Goal: Navigation & Orientation: Understand site structure

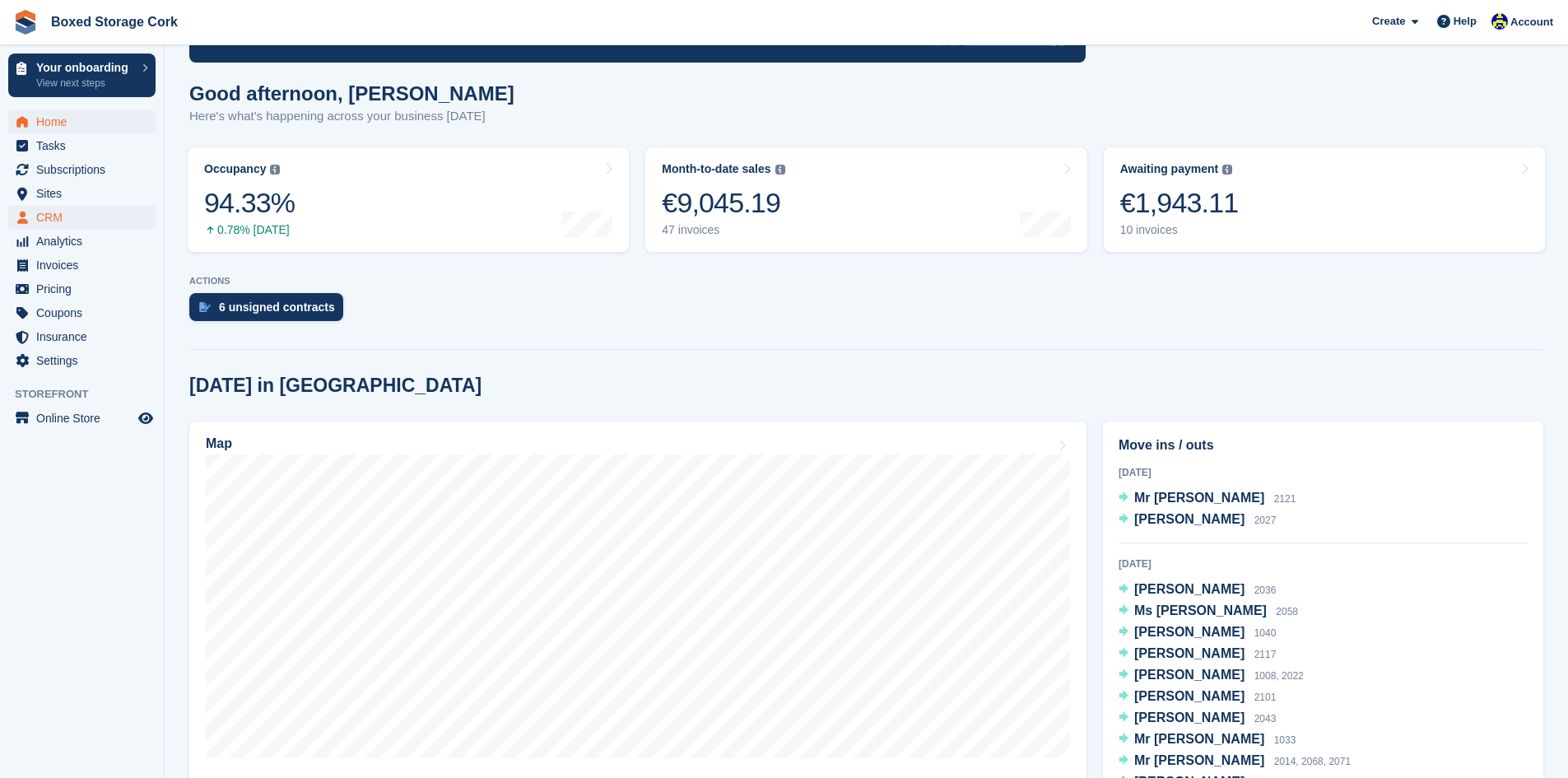
scroll to position [164, 0]
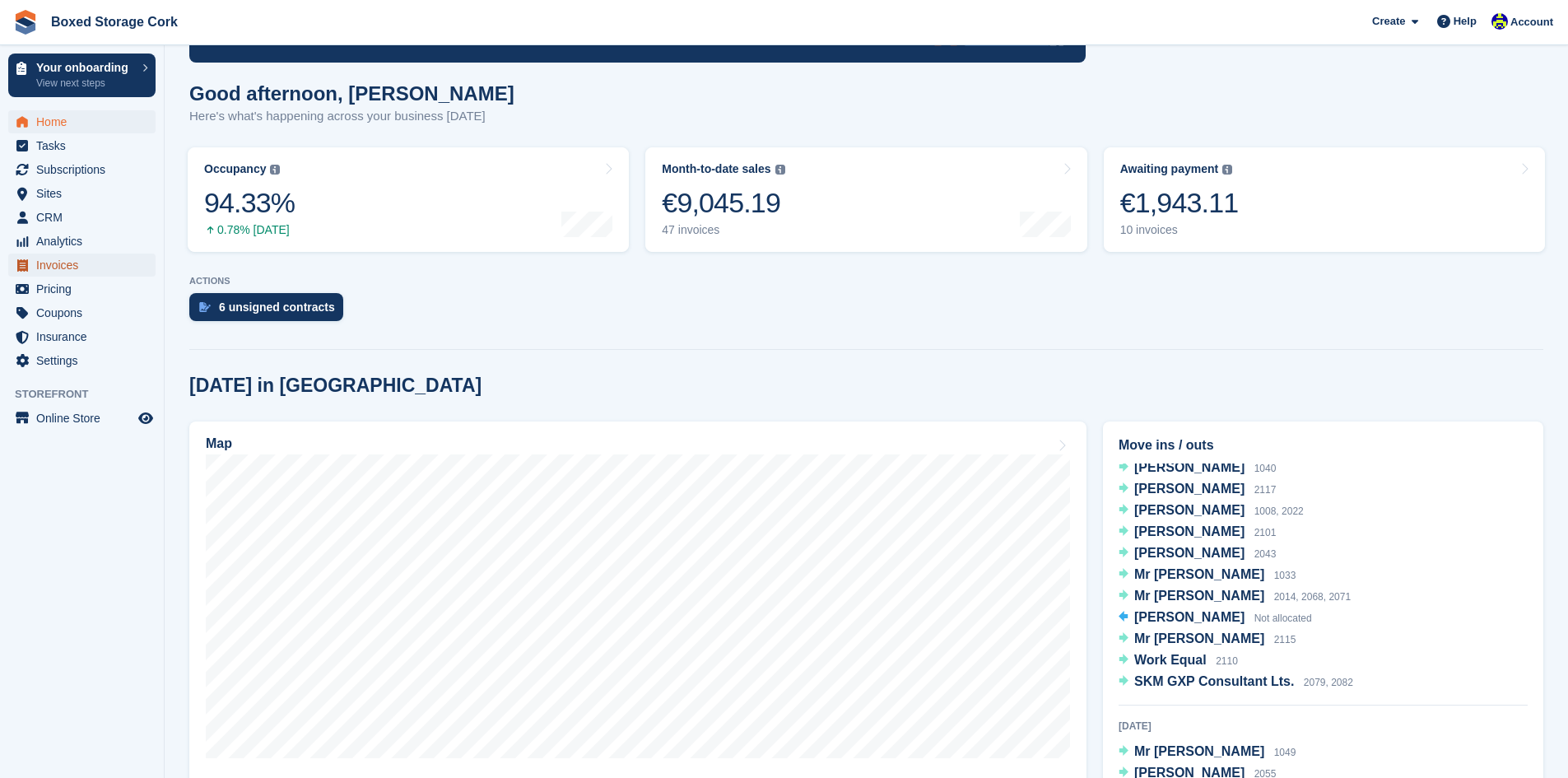
click at [56, 260] on span "Invoices" at bounding box center [86, 264] width 99 height 23
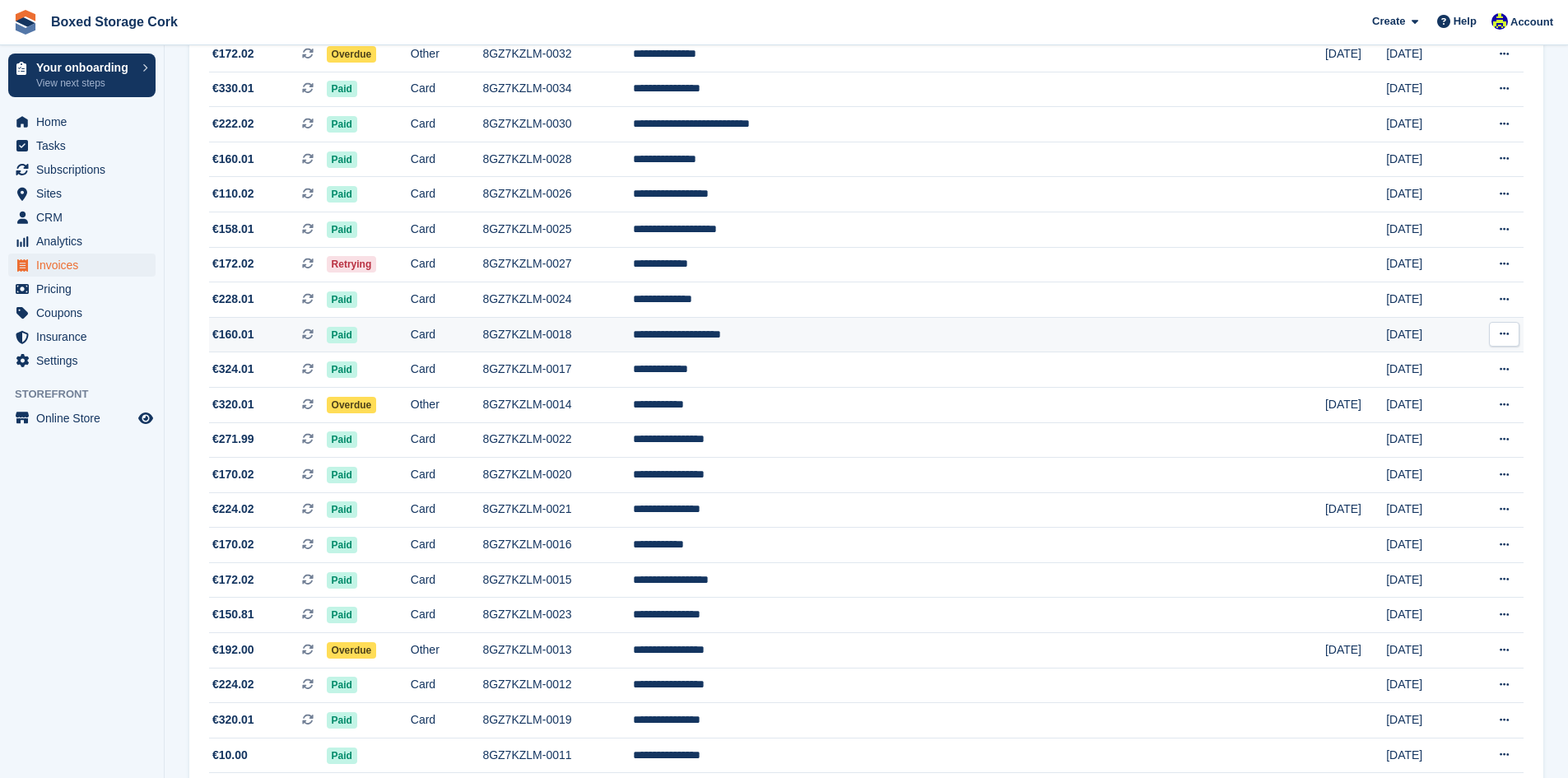
scroll to position [988, 0]
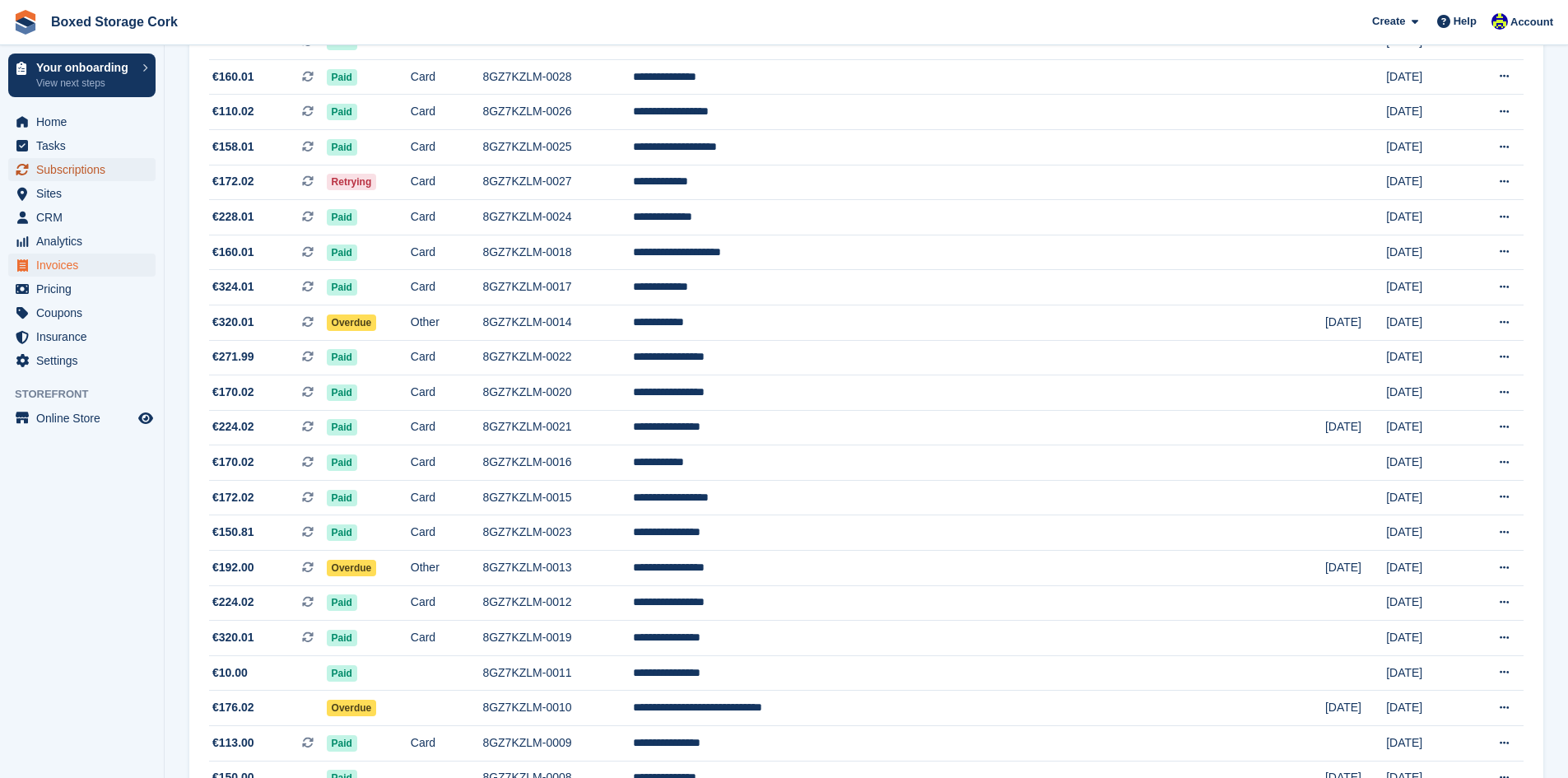
click at [53, 162] on span "Subscriptions" at bounding box center [86, 169] width 99 height 23
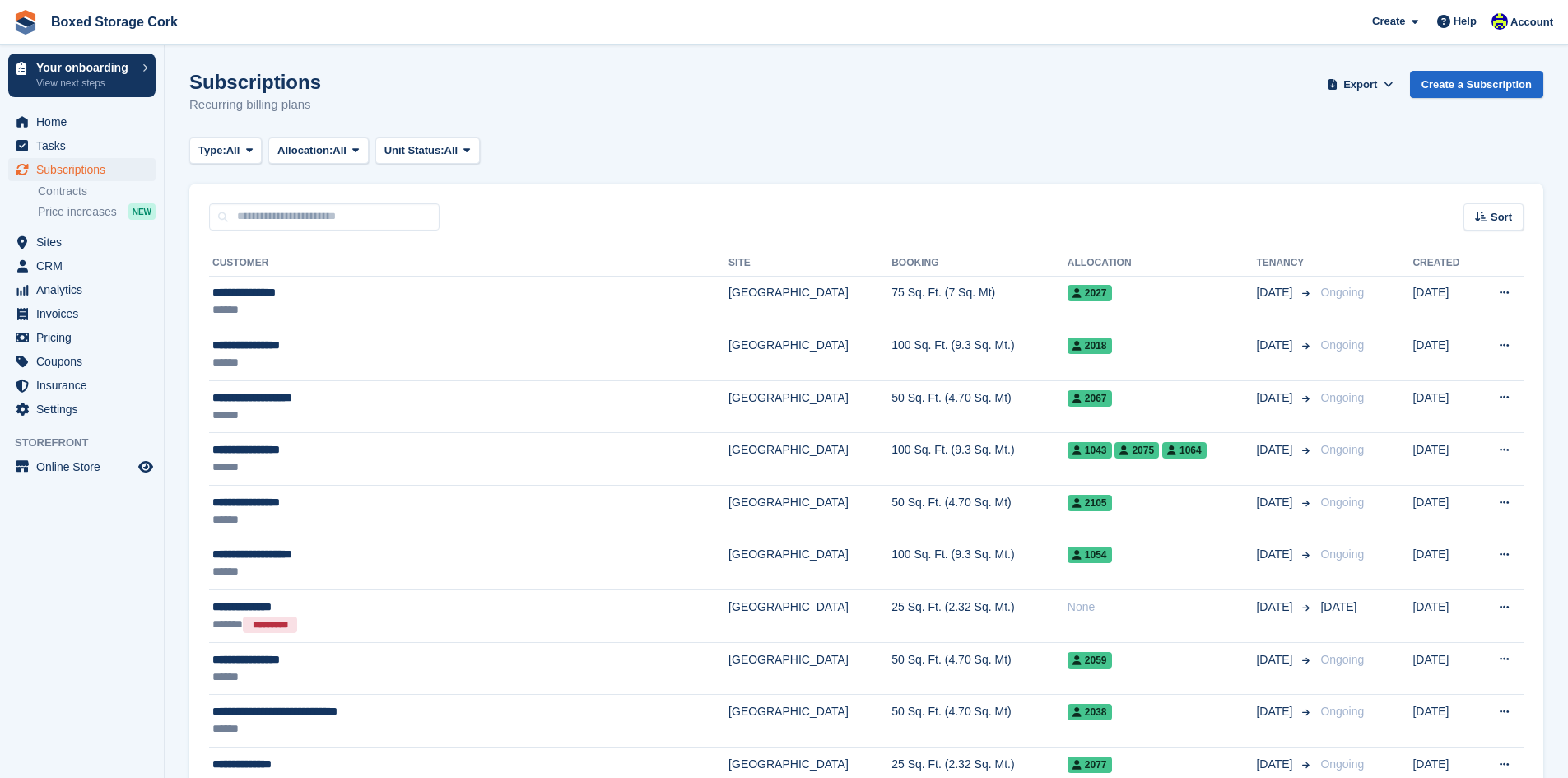
click at [632, 227] on div "Sort Sort by Customer name Date created Move in date Move out date Created (old…" at bounding box center [867, 207] width 1354 height 47
click at [51, 121] on span "Home" at bounding box center [86, 121] width 99 height 23
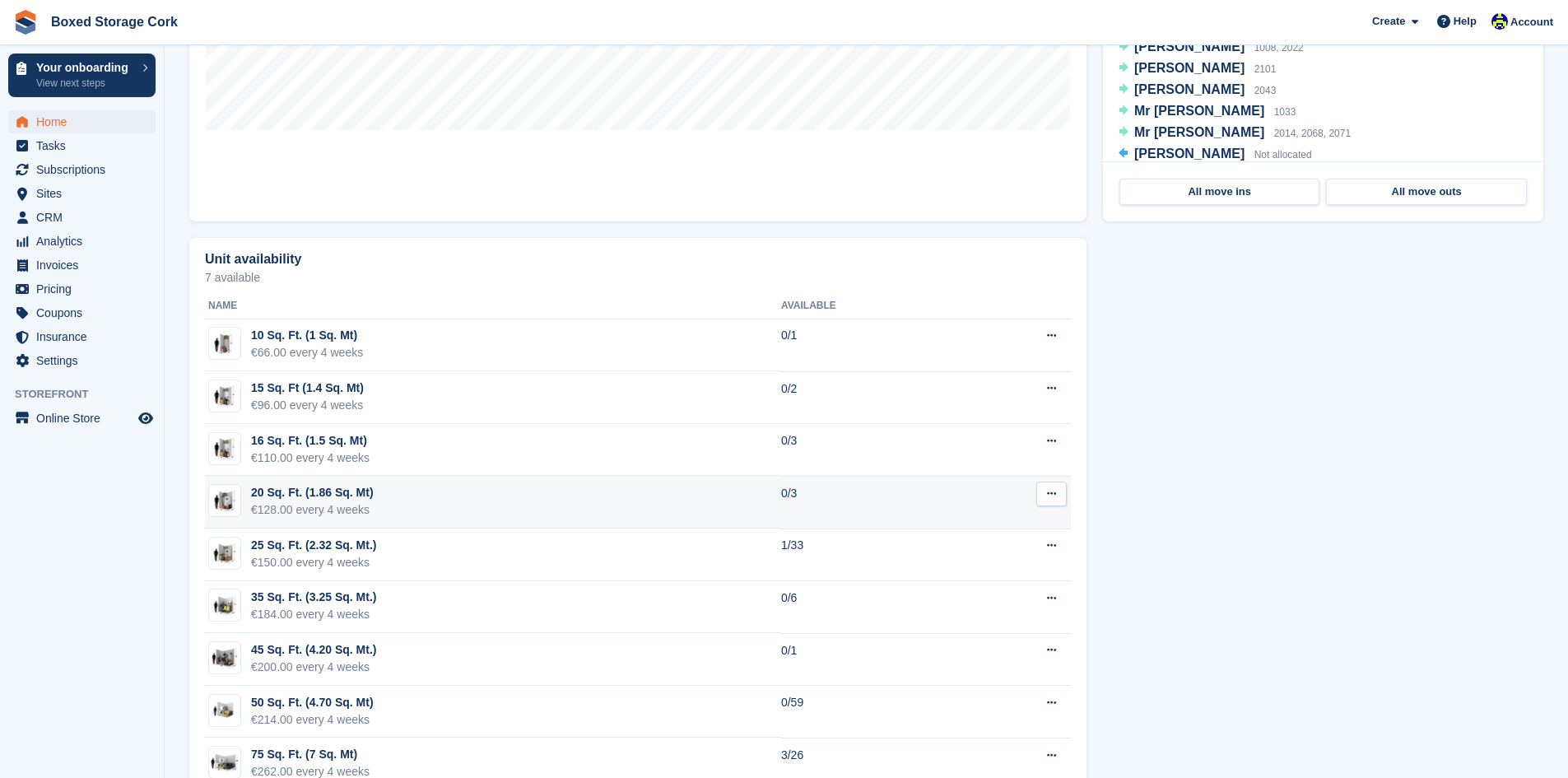
scroll to position [1070, 0]
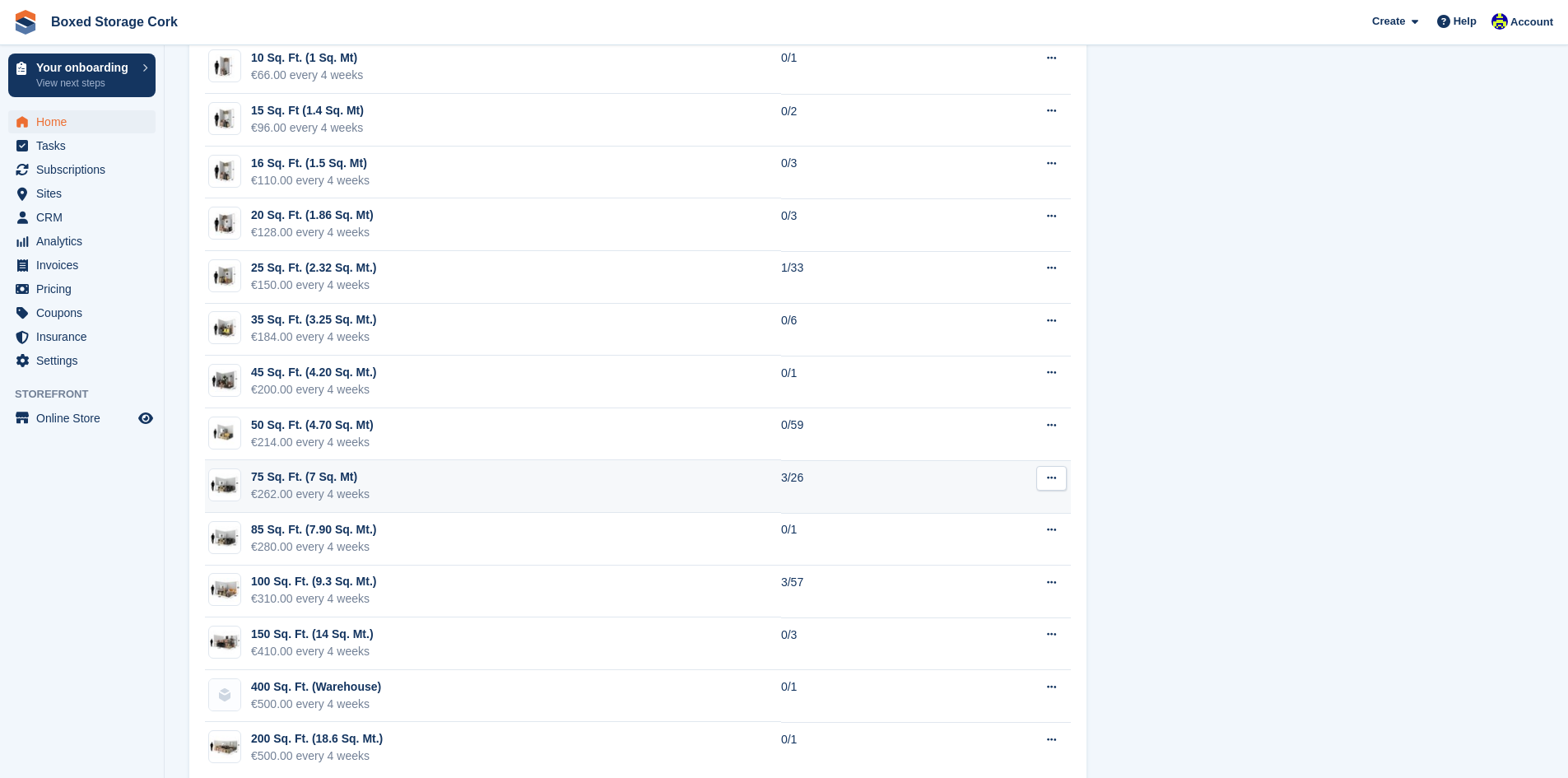
click at [544, 490] on td "75 Sq. Ft. (7 Sq. Mt) €262.00 every 4 weeks" at bounding box center [492, 487] width 576 height 52
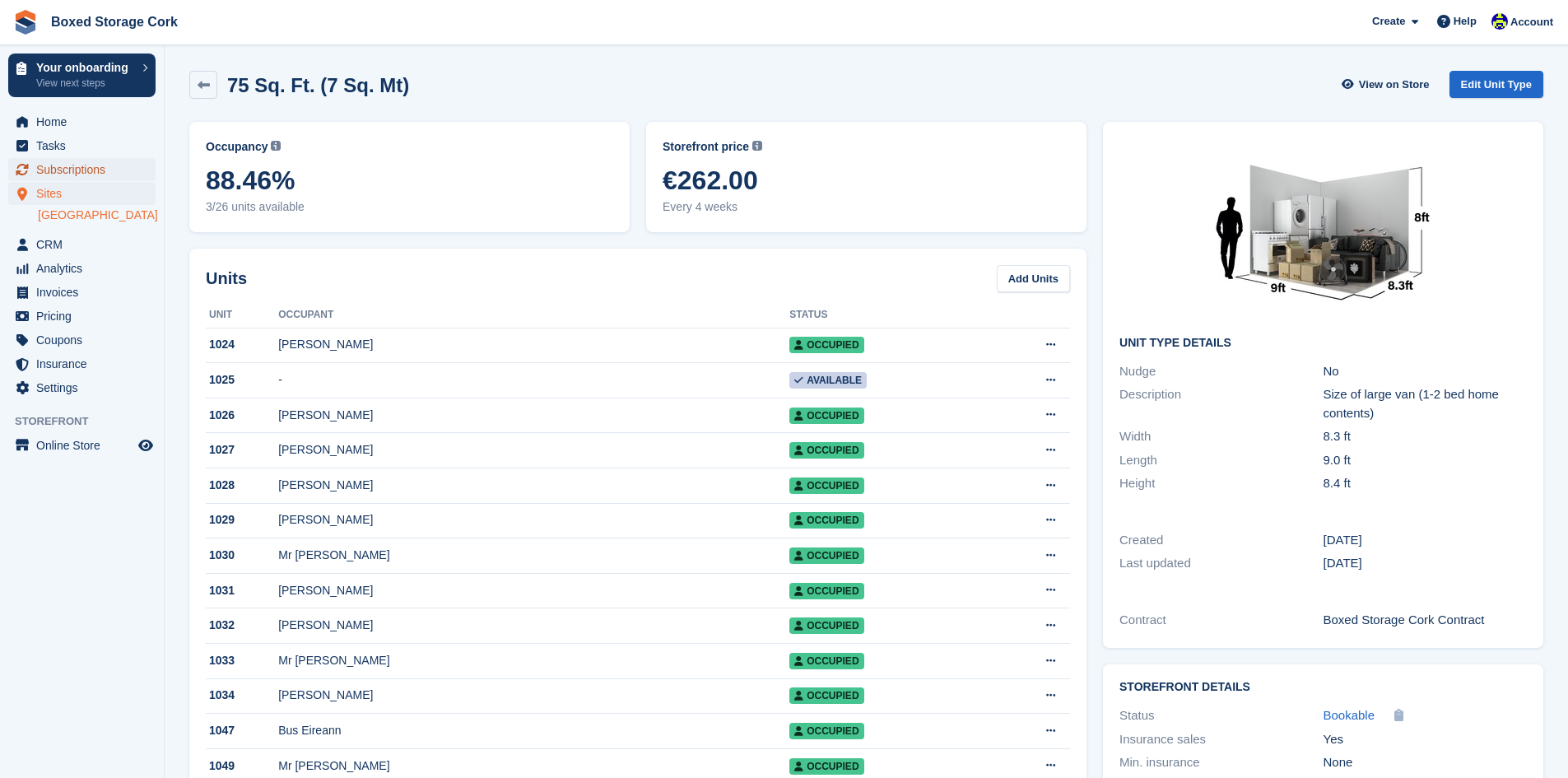
click at [65, 172] on span "Subscriptions" at bounding box center [86, 169] width 99 height 23
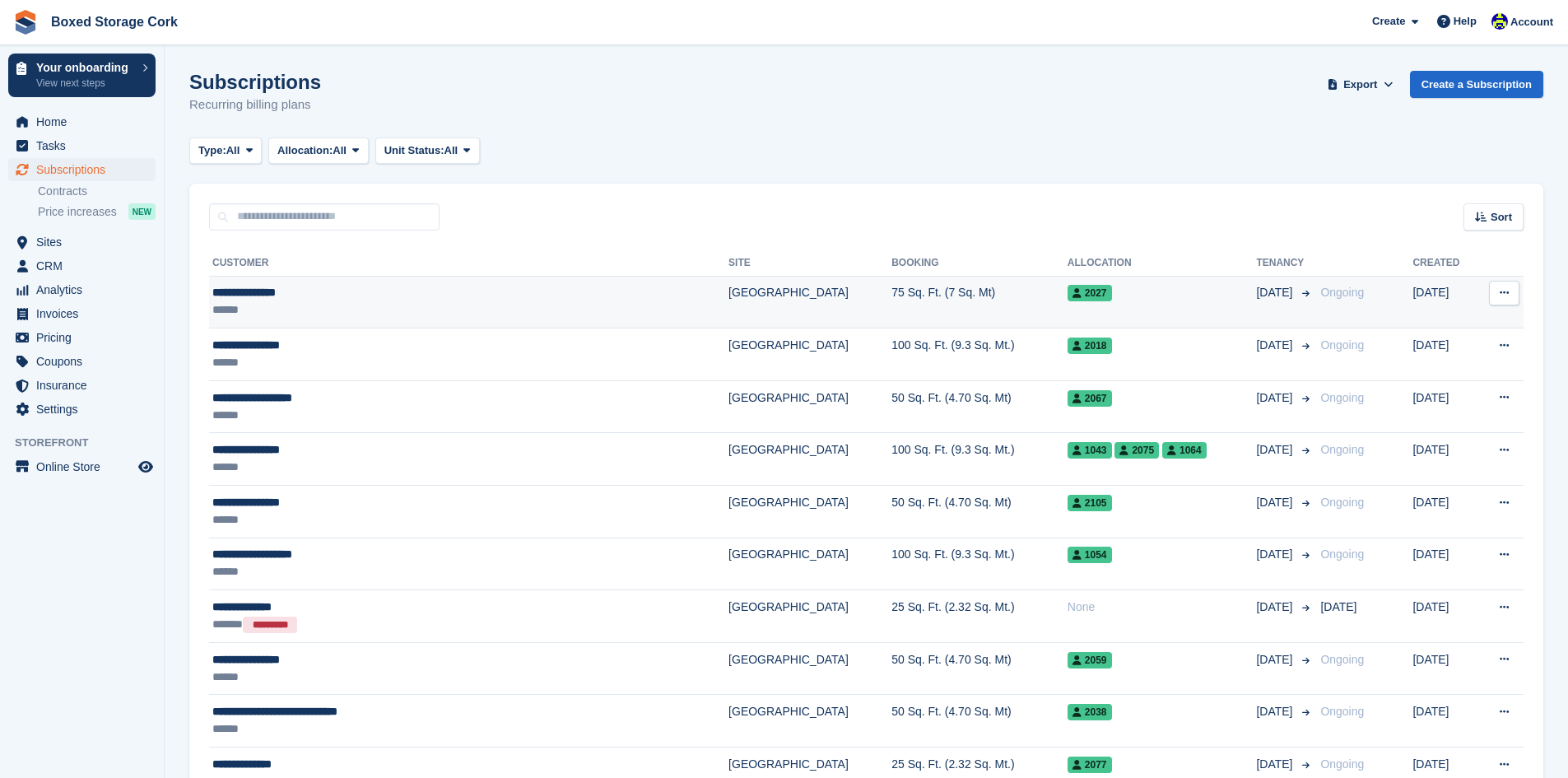
click at [265, 302] on div "**********" at bounding box center [401, 292] width 378 height 18
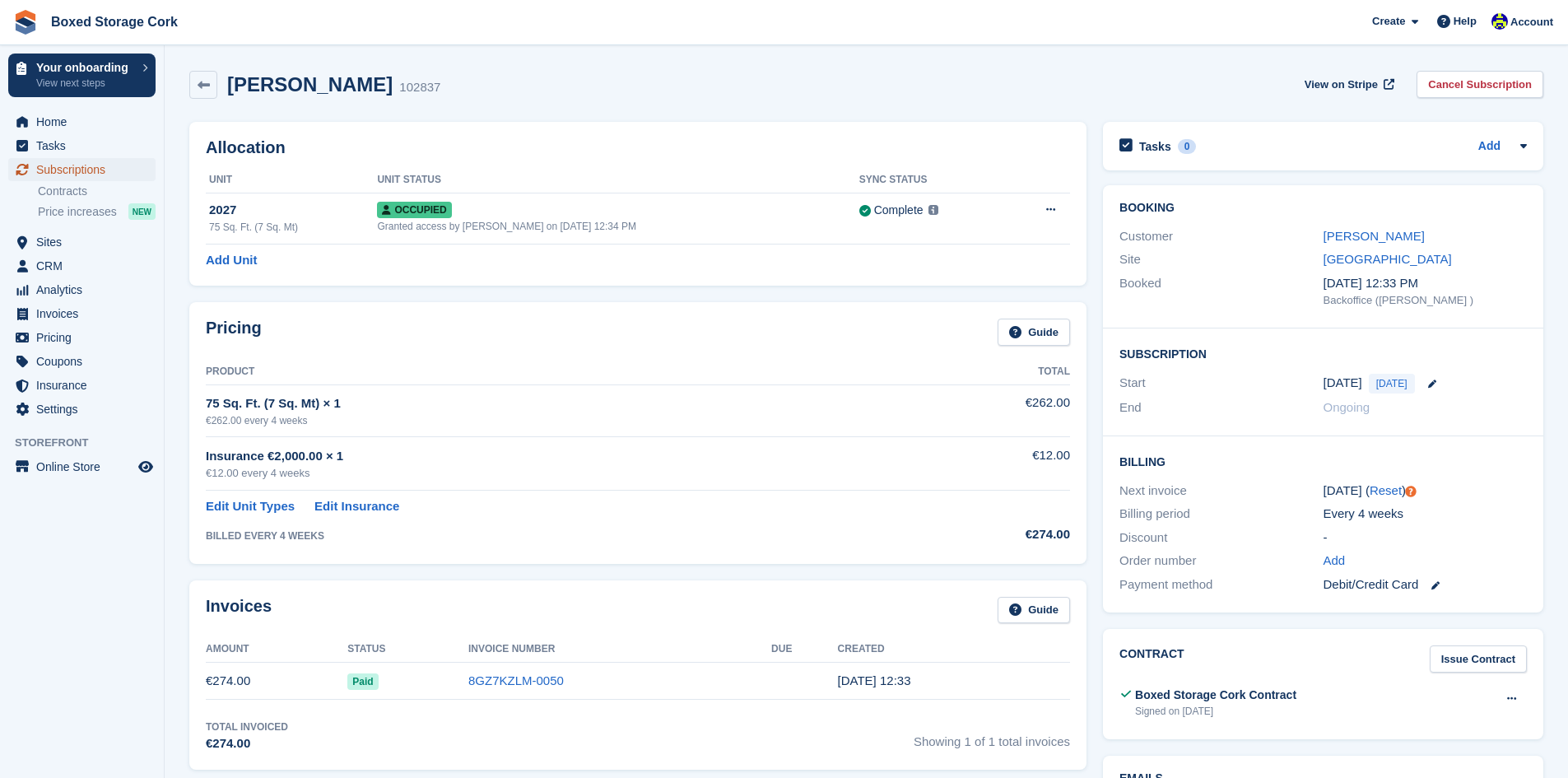
click at [64, 170] on span "Subscriptions" at bounding box center [86, 169] width 99 height 23
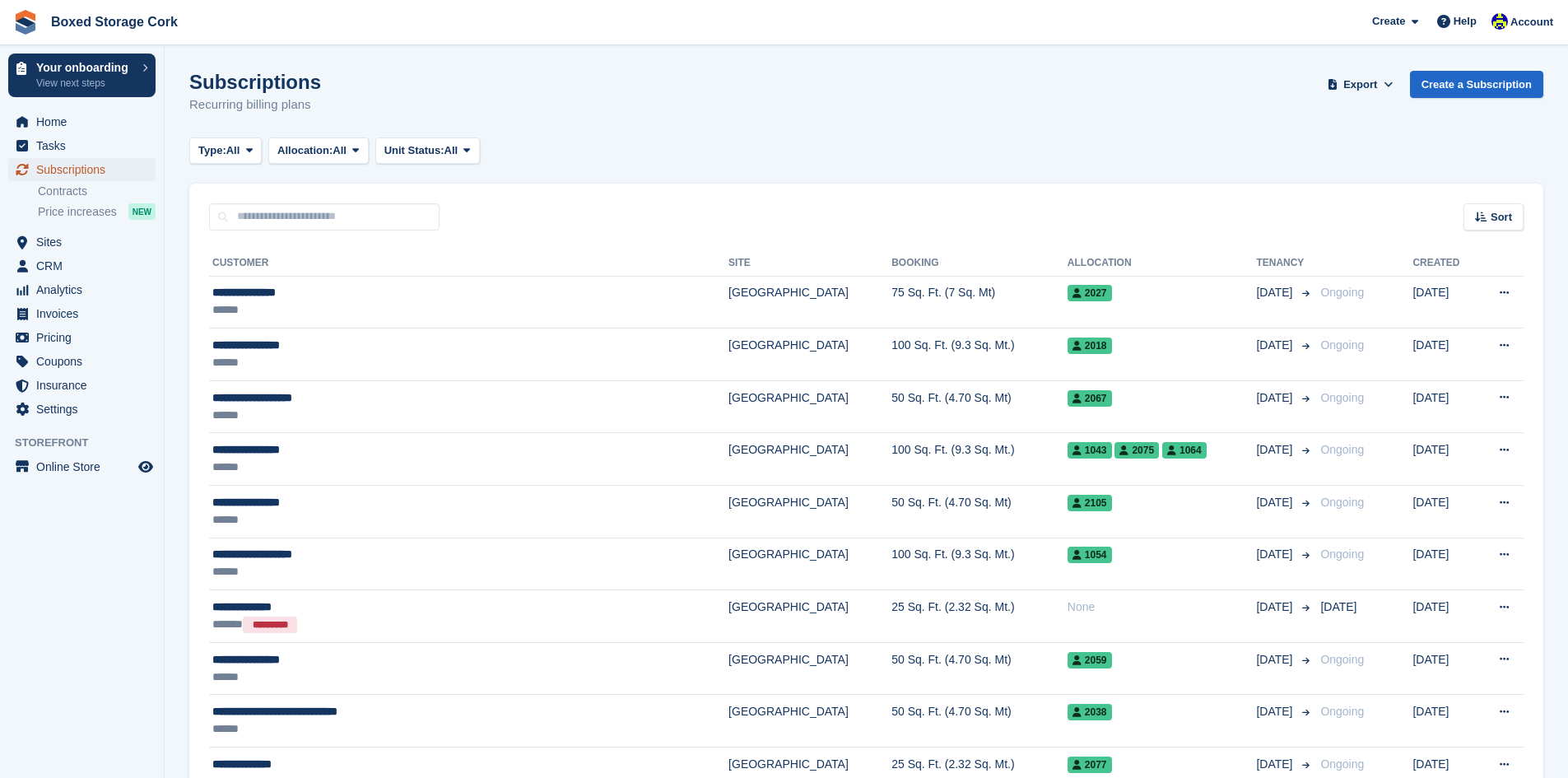
click at [64, 170] on span "Subscriptions" at bounding box center [86, 169] width 99 height 23
click at [45, 246] on span "Sites" at bounding box center [86, 242] width 99 height 23
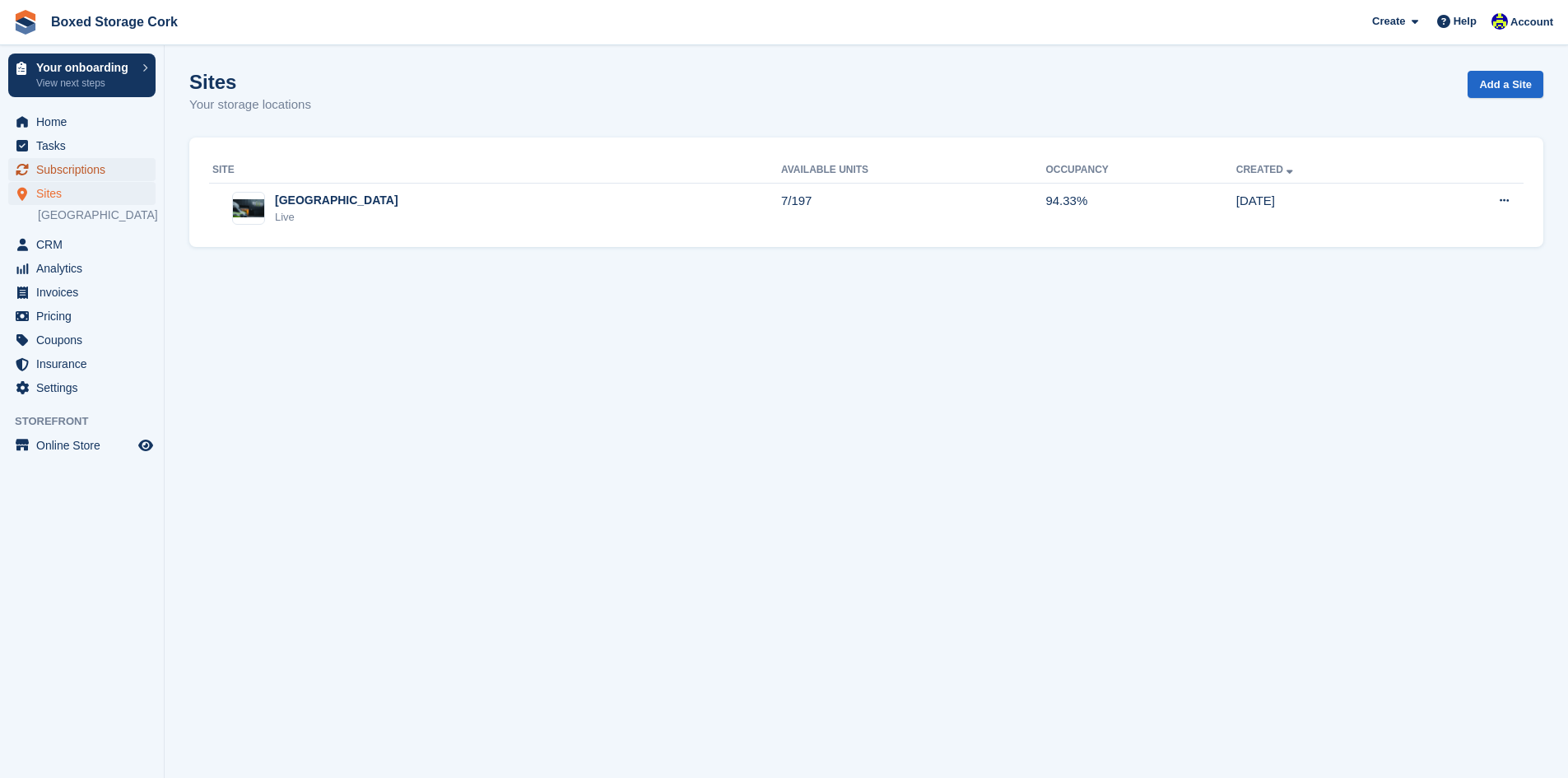
click at [56, 170] on span "Subscriptions" at bounding box center [86, 169] width 99 height 23
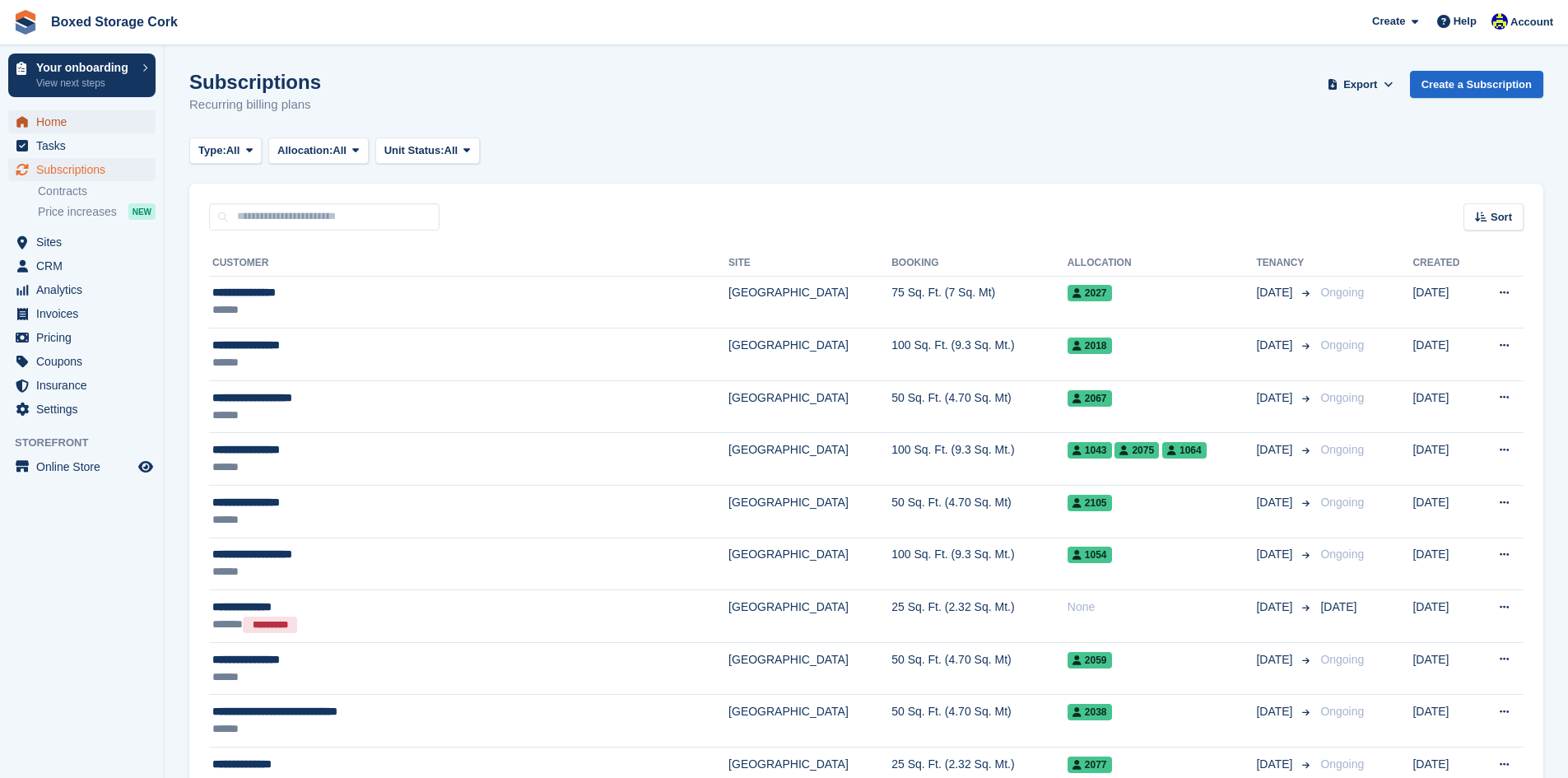
click at [51, 121] on span "Home" at bounding box center [86, 121] width 99 height 23
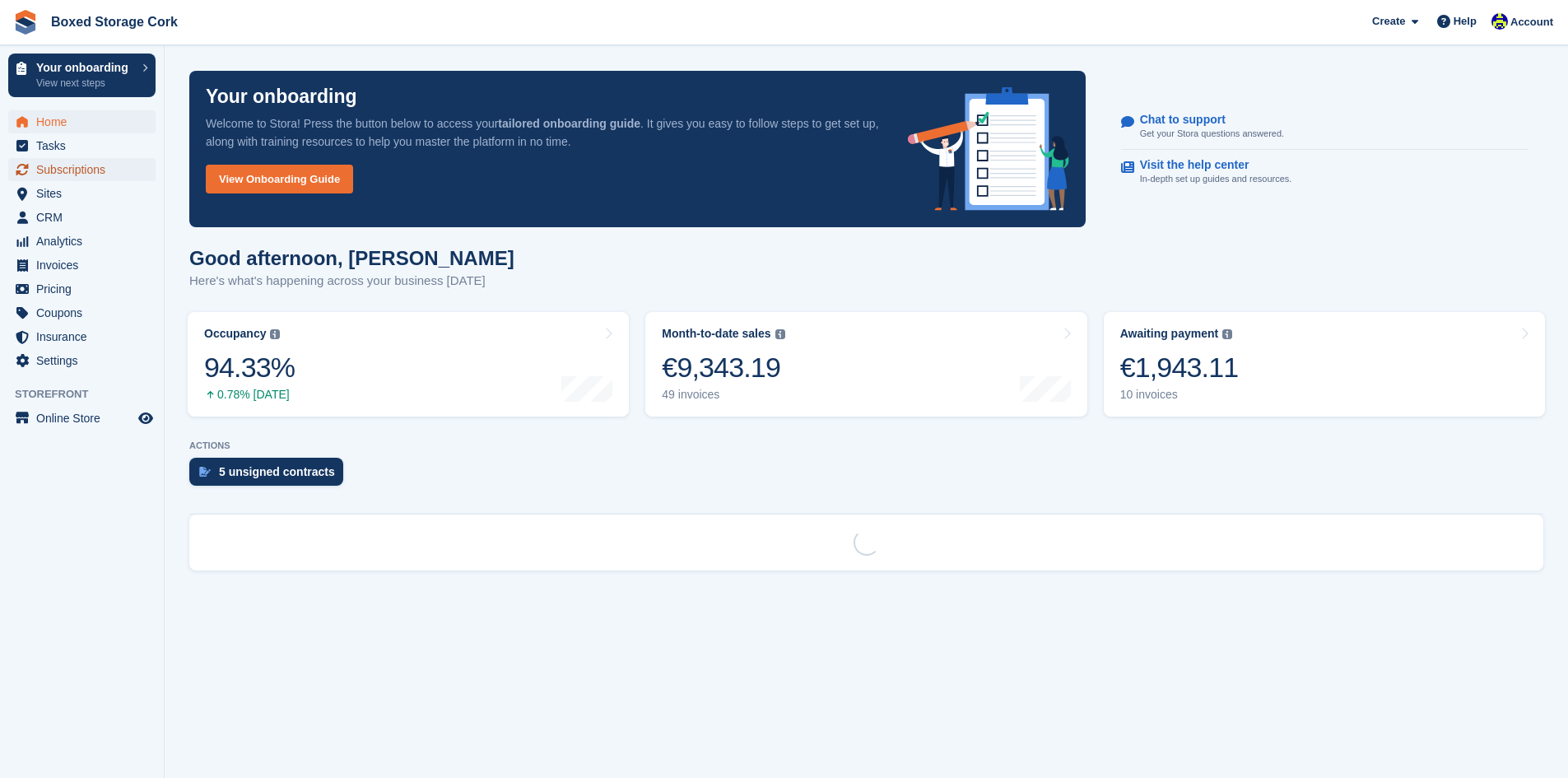
click at [64, 166] on span "Subscriptions" at bounding box center [86, 169] width 99 height 23
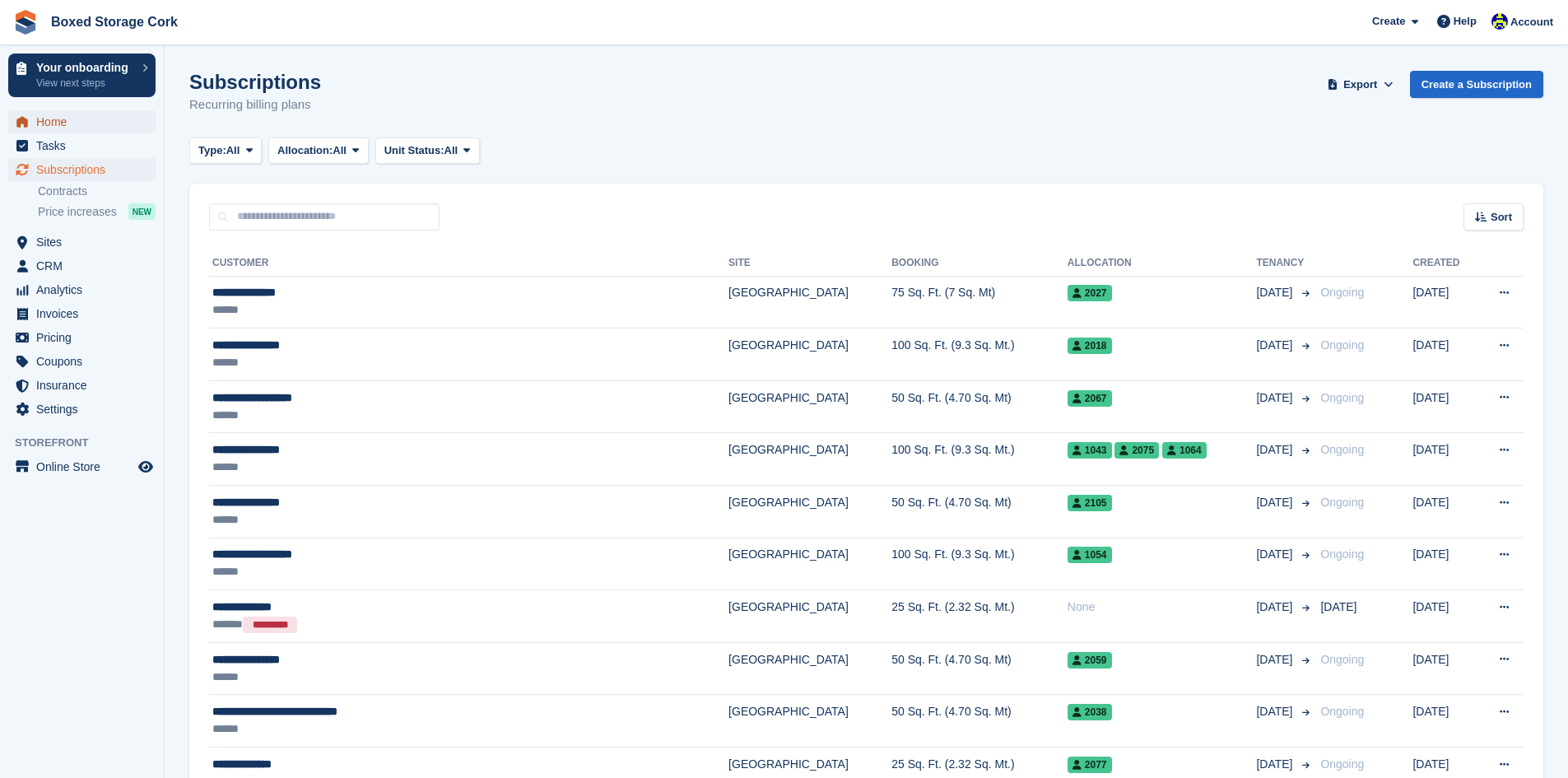
click at [49, 122] on span "Home" at bounding box center [86, 121] width 99 height 23
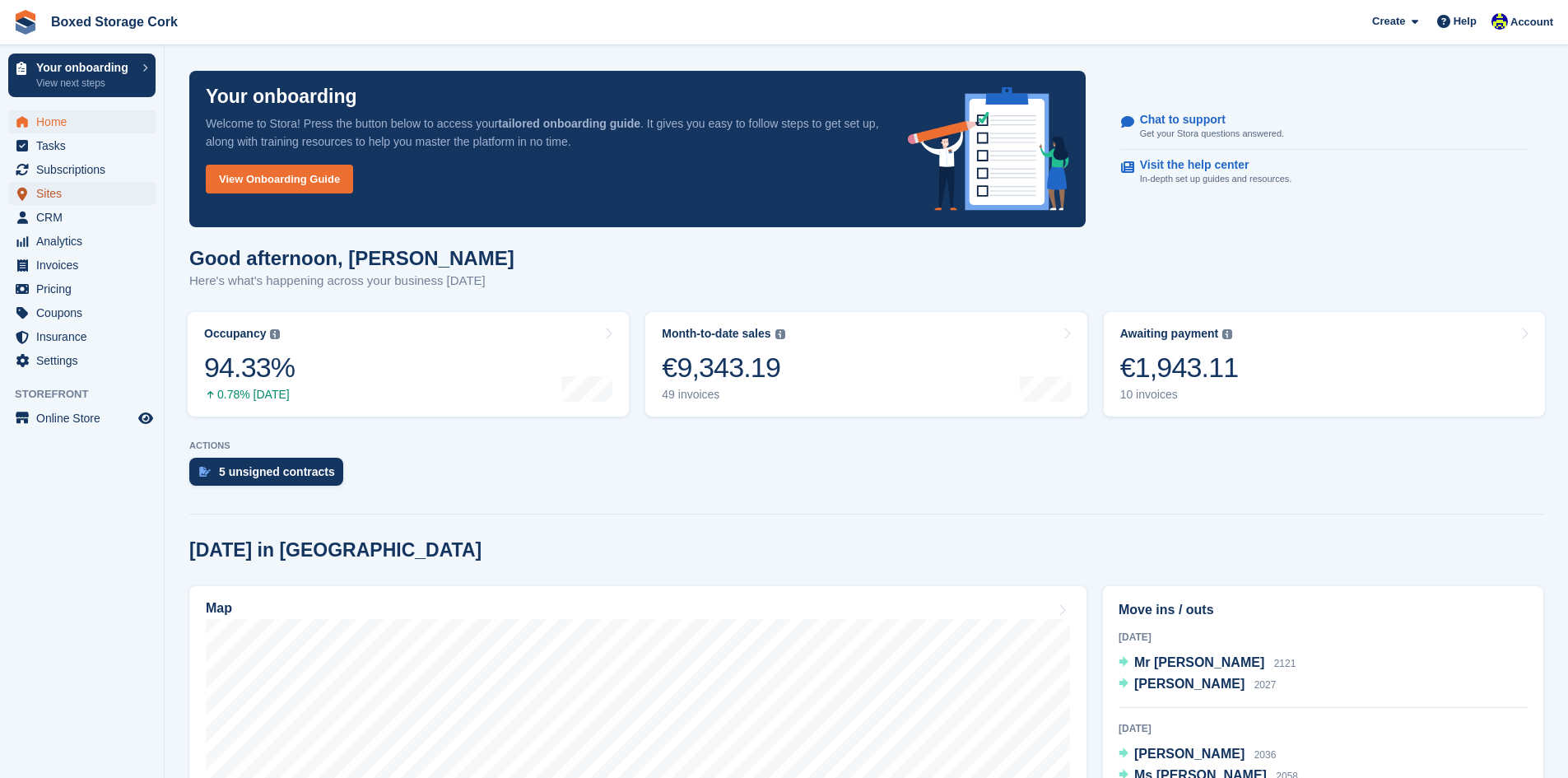
click at [55, 193] on span "Sites" at bounding box center [86, 193] width 99 height 23
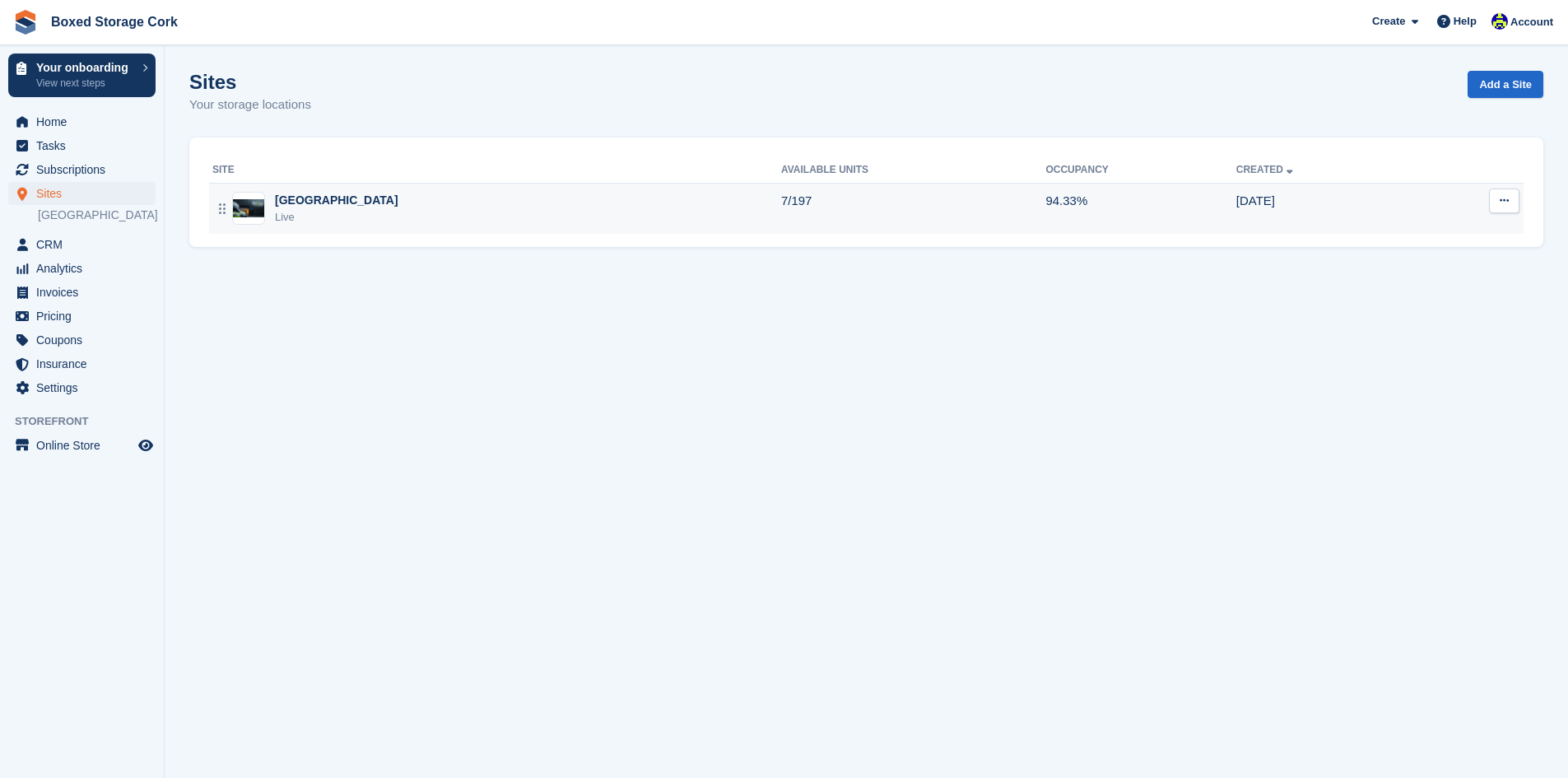
click at [356, 222] on div "Cork Live" at bounding box center [496, 208] width 569 height 34
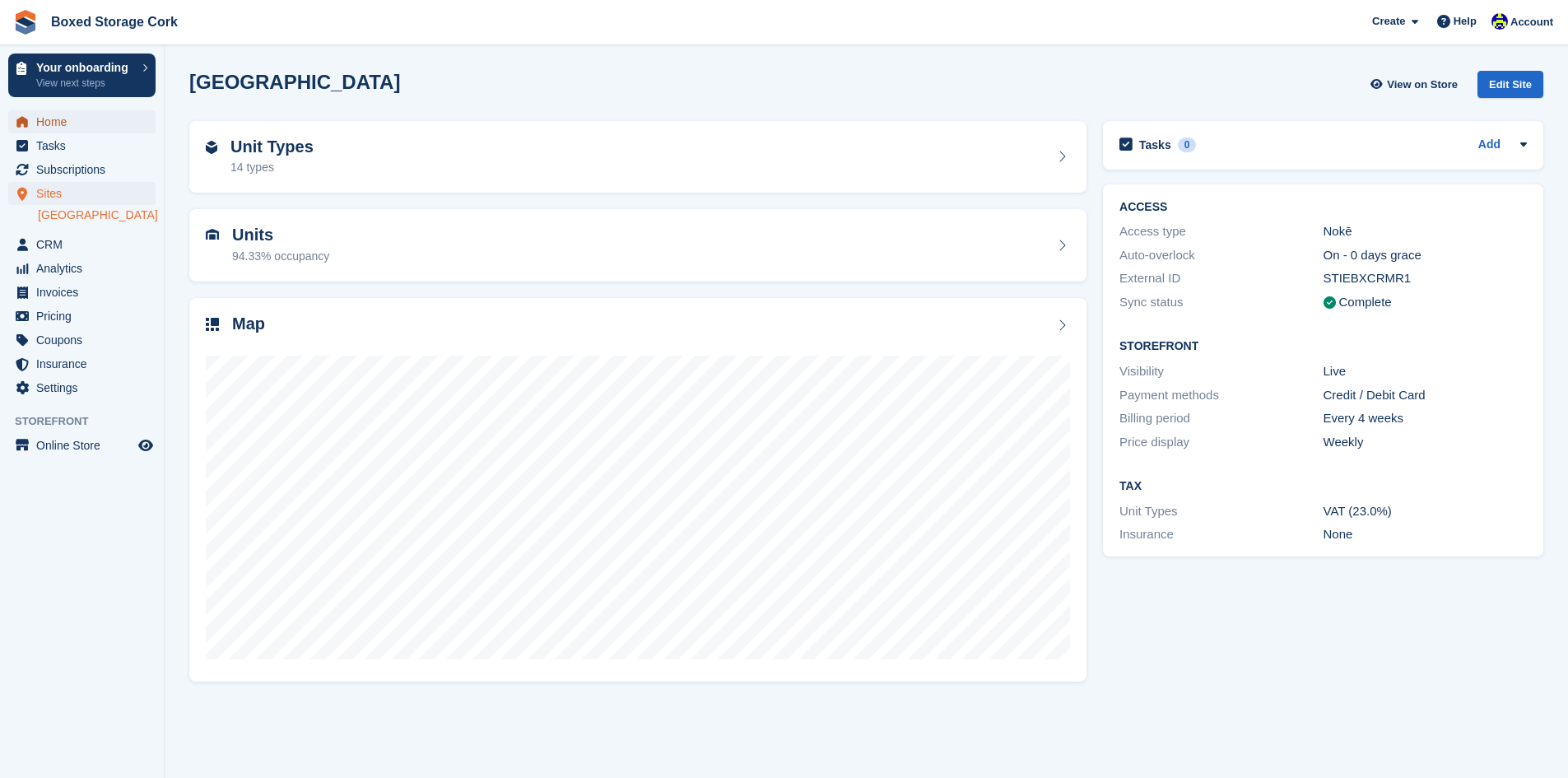
click at [53, 121] on span "Home" at bounding box center [86, 121] width 99 height 23
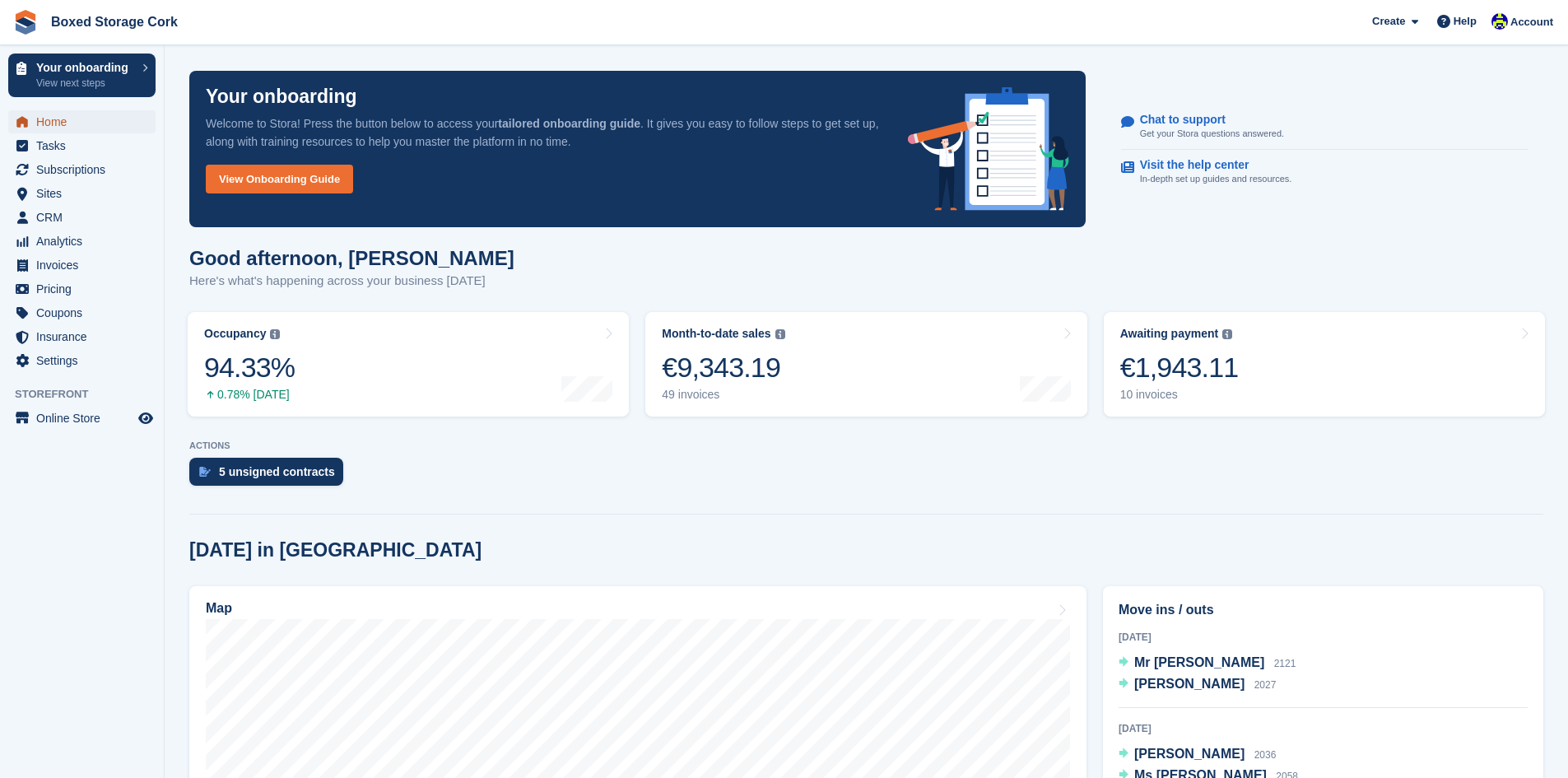
click at [62, 120] on span "Home" at bounding box center [86, 121] width 99 height 23
click at [47, 286] on span "Pricing" at bounding box center [86, 289] width 99 height 23
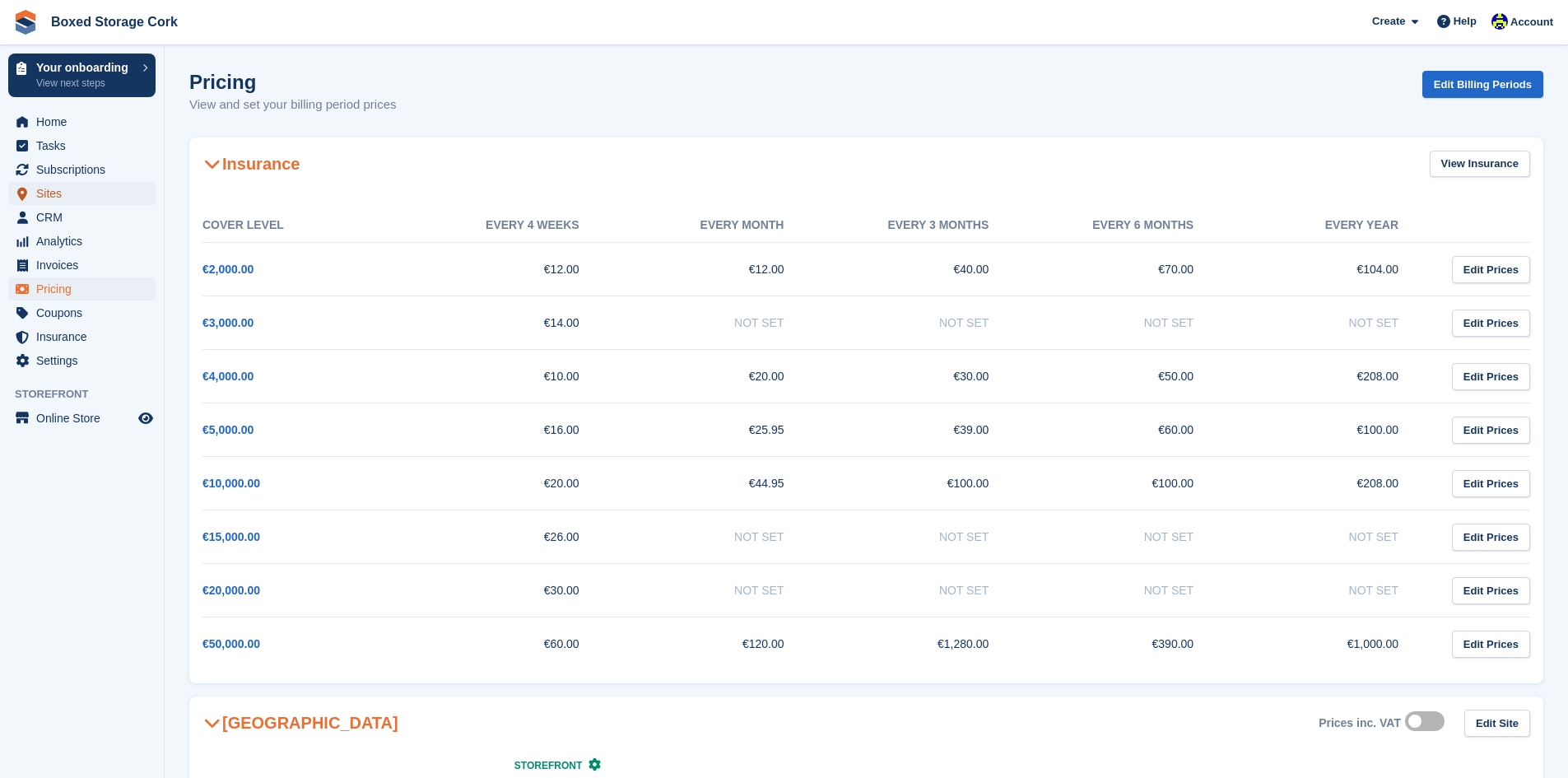
click at [51, 190] on span "Sites" at bounding box center [86, 193] width 99 height 23
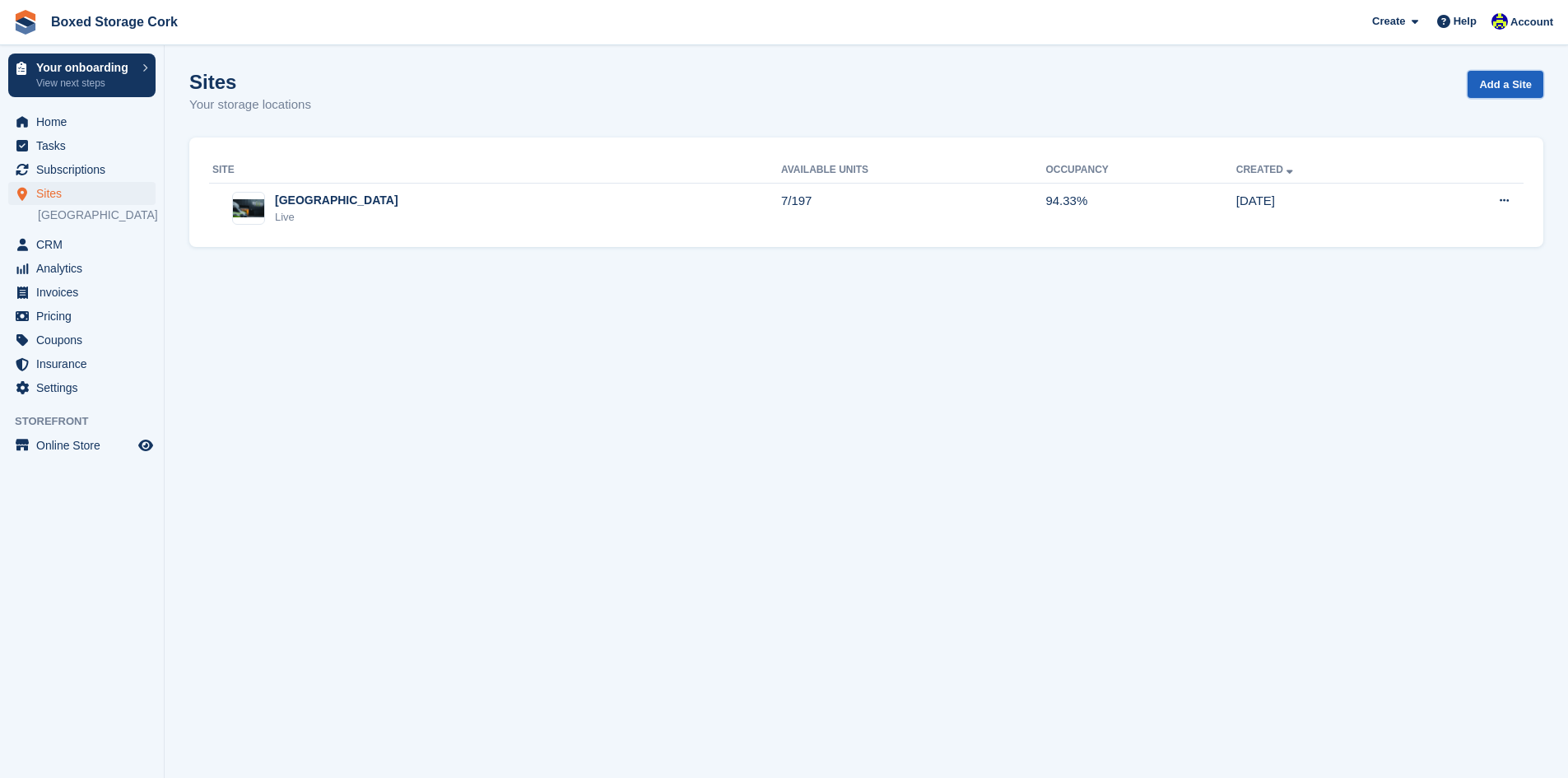
click at [1513, 79] on link "Add a Site" at bounding box center [1504, 84] width 76 height 27
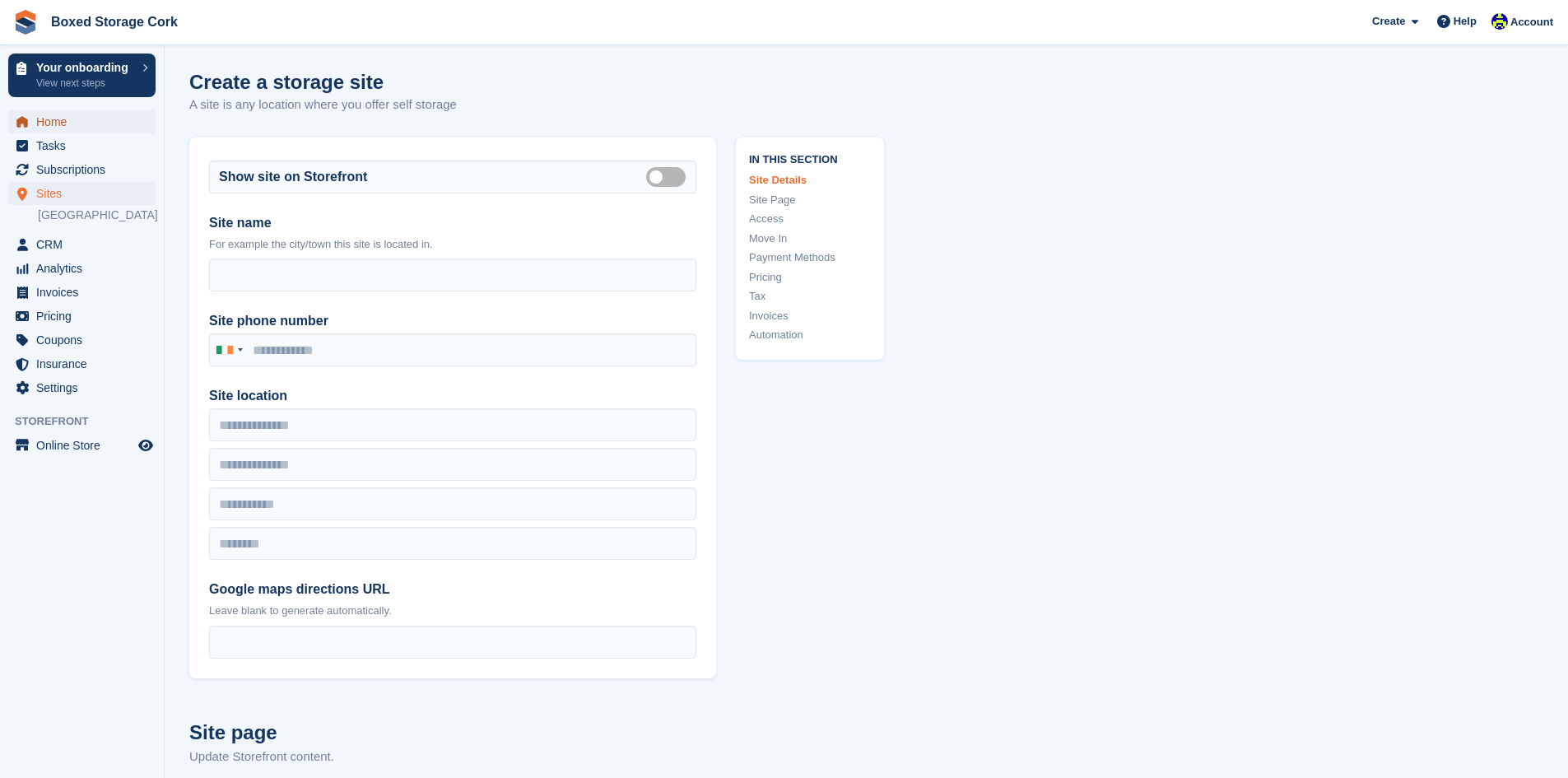
click at [52, 119] on span "Home" at bounding box center [86, 121] width 99 height 23
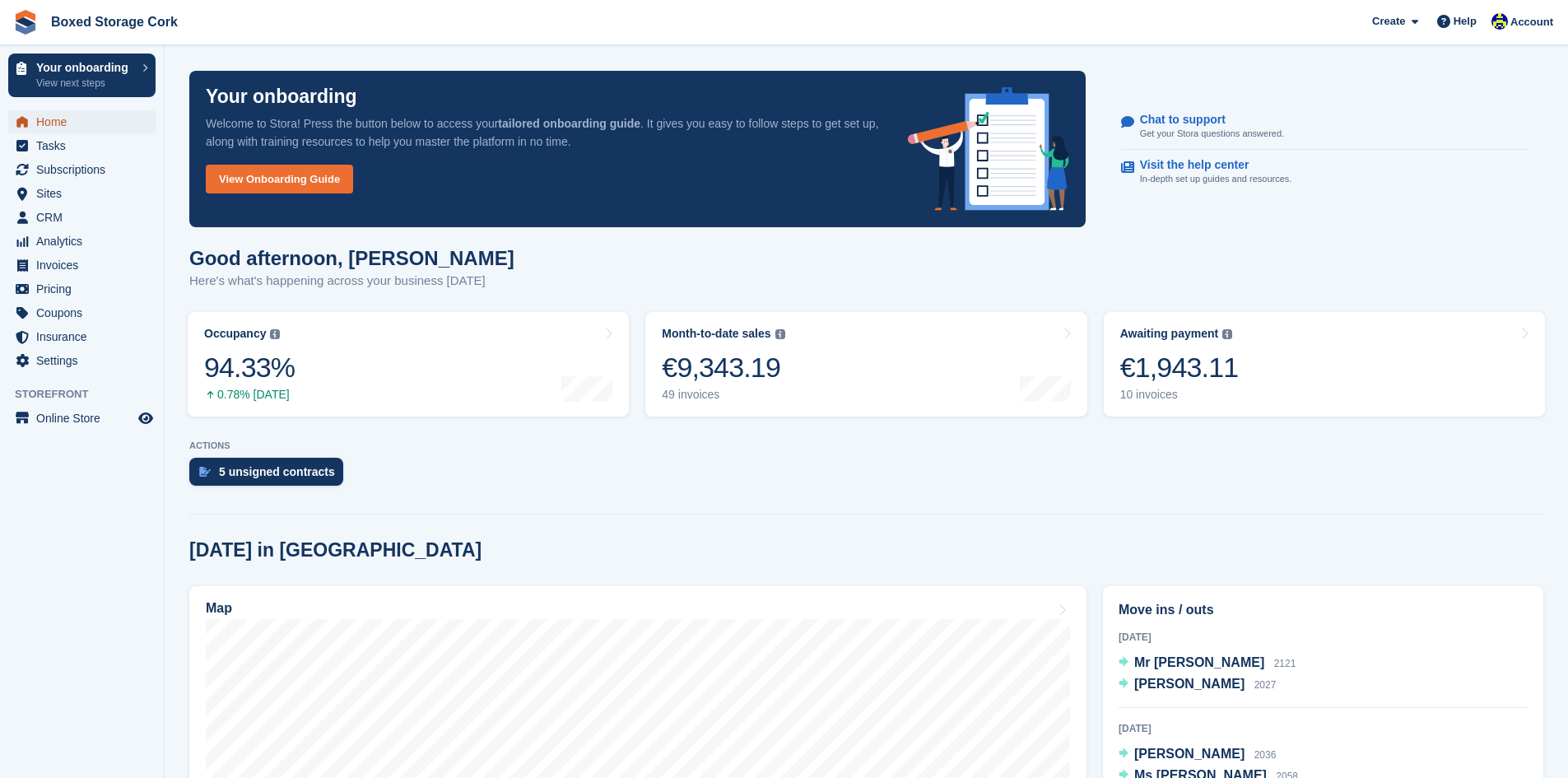
click at [59, 121] on span "Home" at bounding box center [86, 121] width 99 height 23
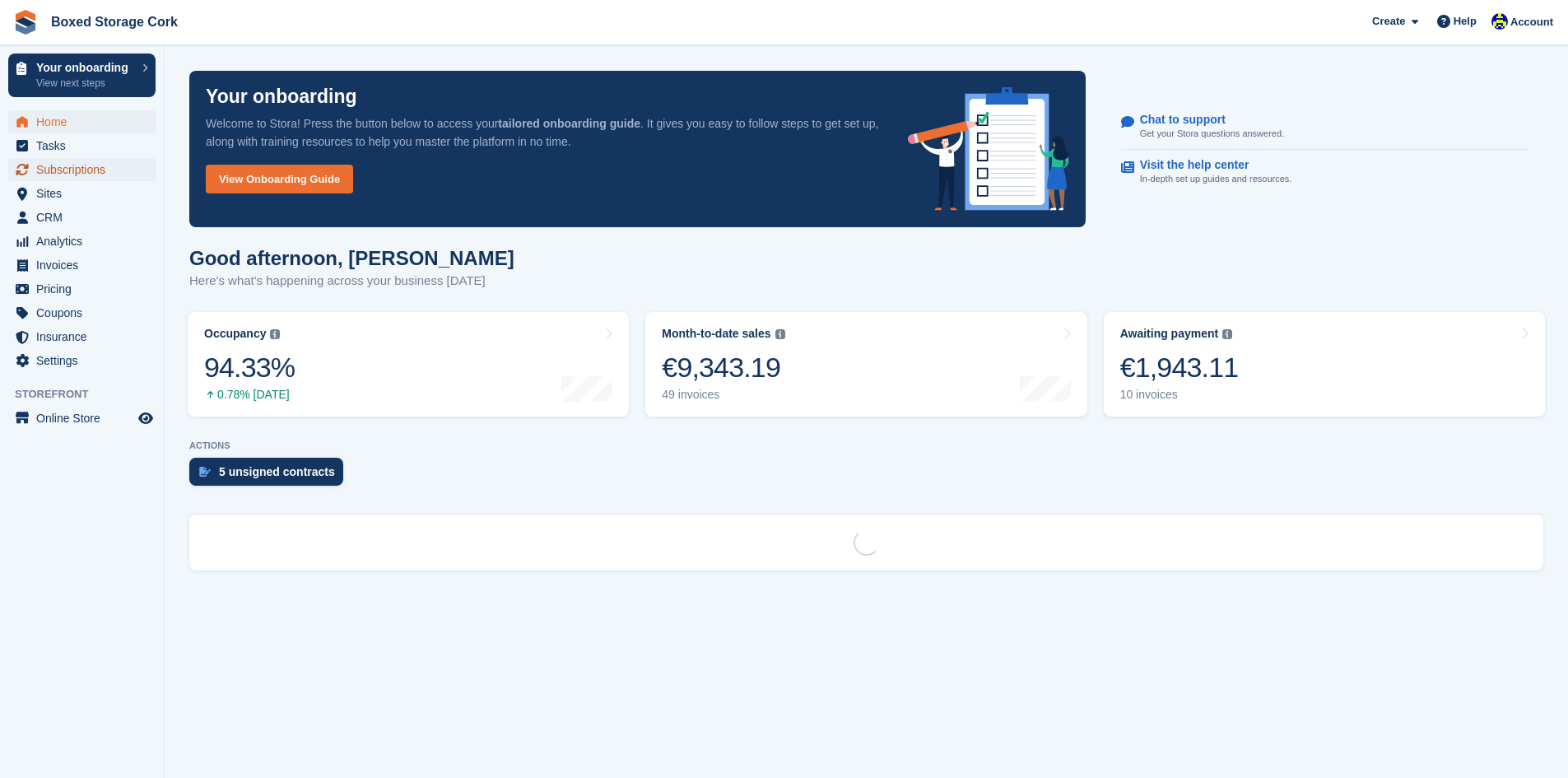
click at [52, 164] on span "Subscriptions" at bounding box center [86, 169] width 99 height 23
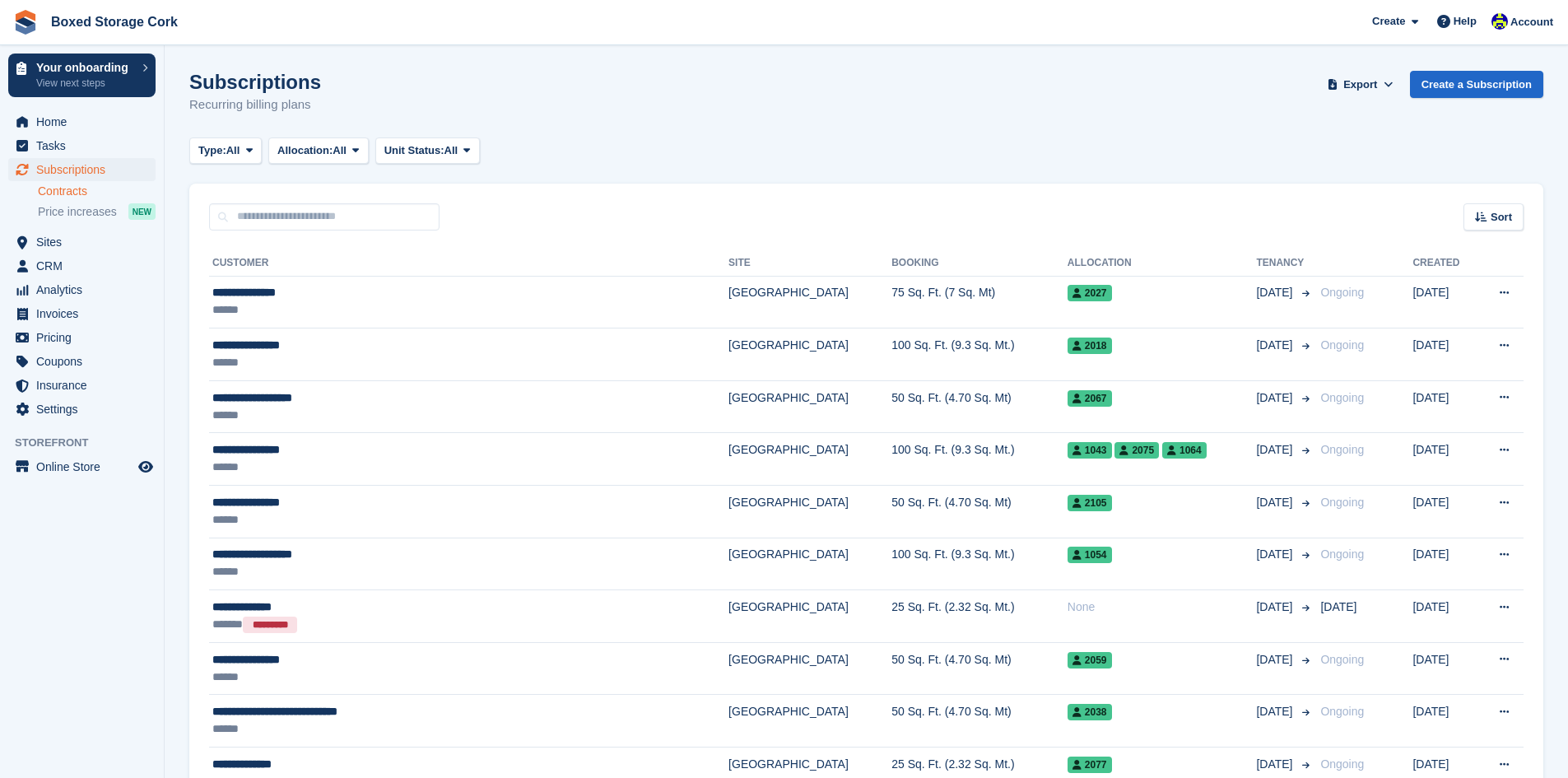
click at [70, 190] on link "Contracts" at bounding box center [97, 191] width 118 height 16
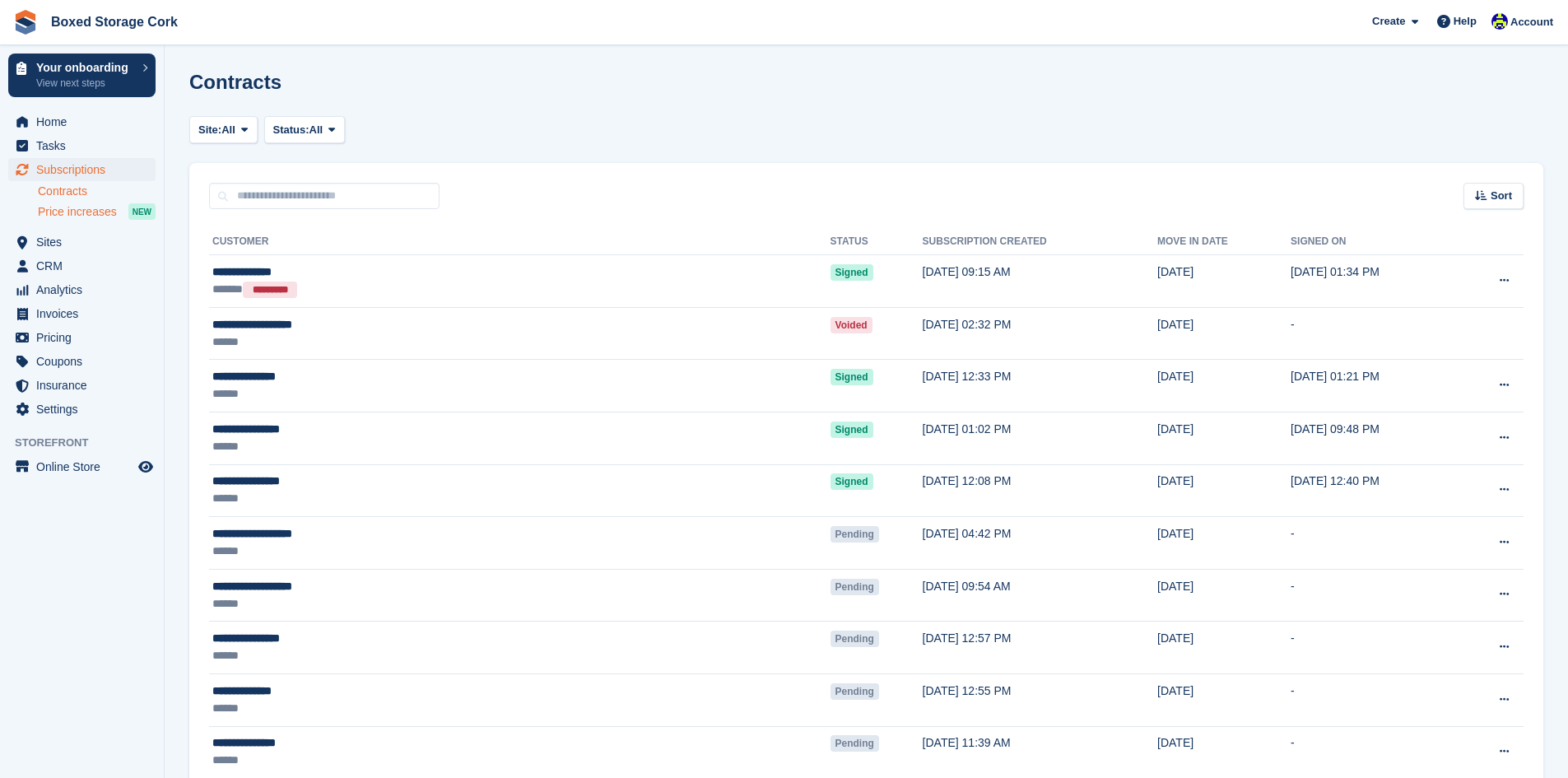
click at [77, 214] on span "Price increases" at bounding box center [78, 212] width 79 height 16
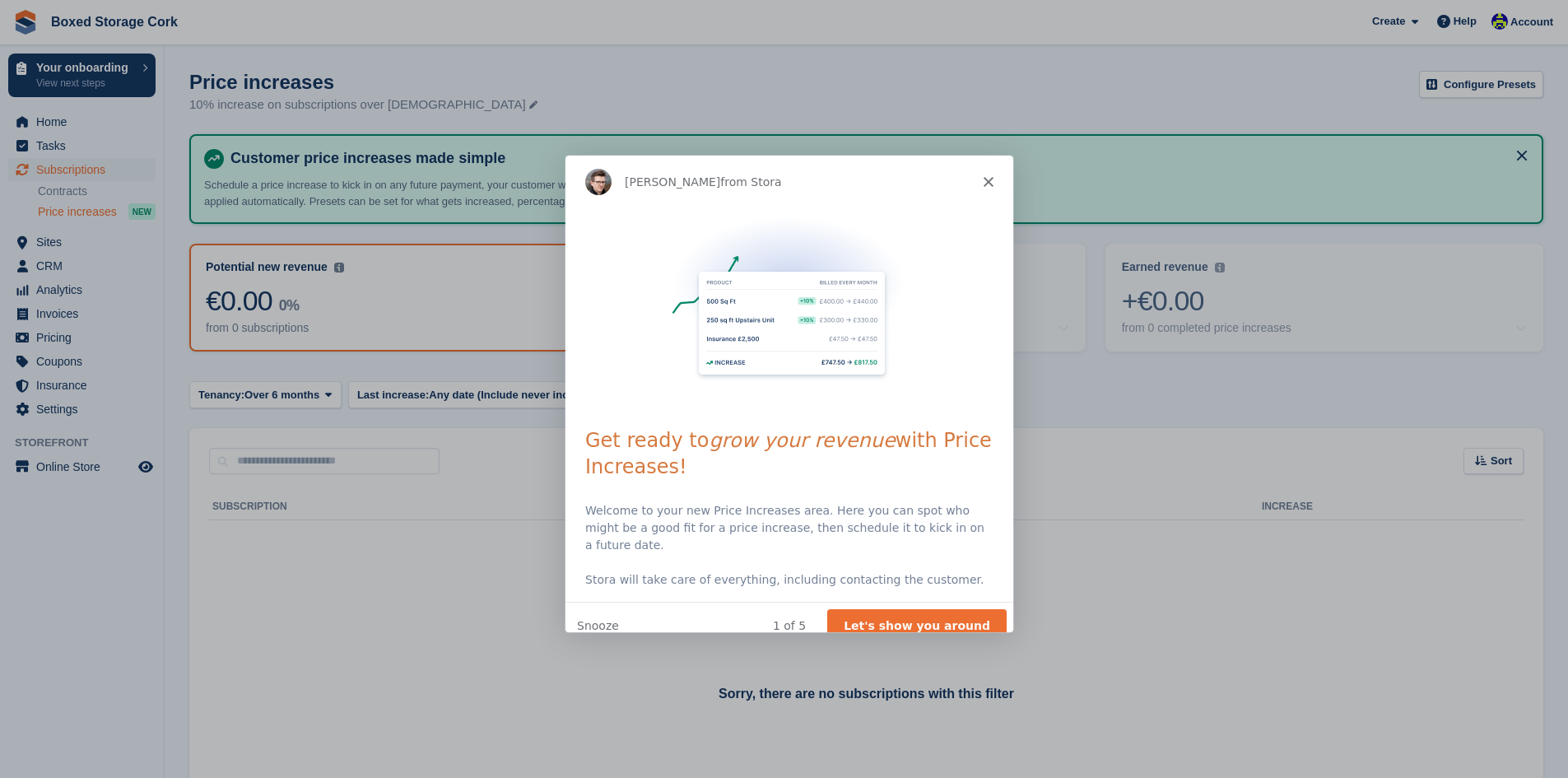
click at [986, 179] on polygon "Close" at bounding box center [986, 181] width 10 height 10
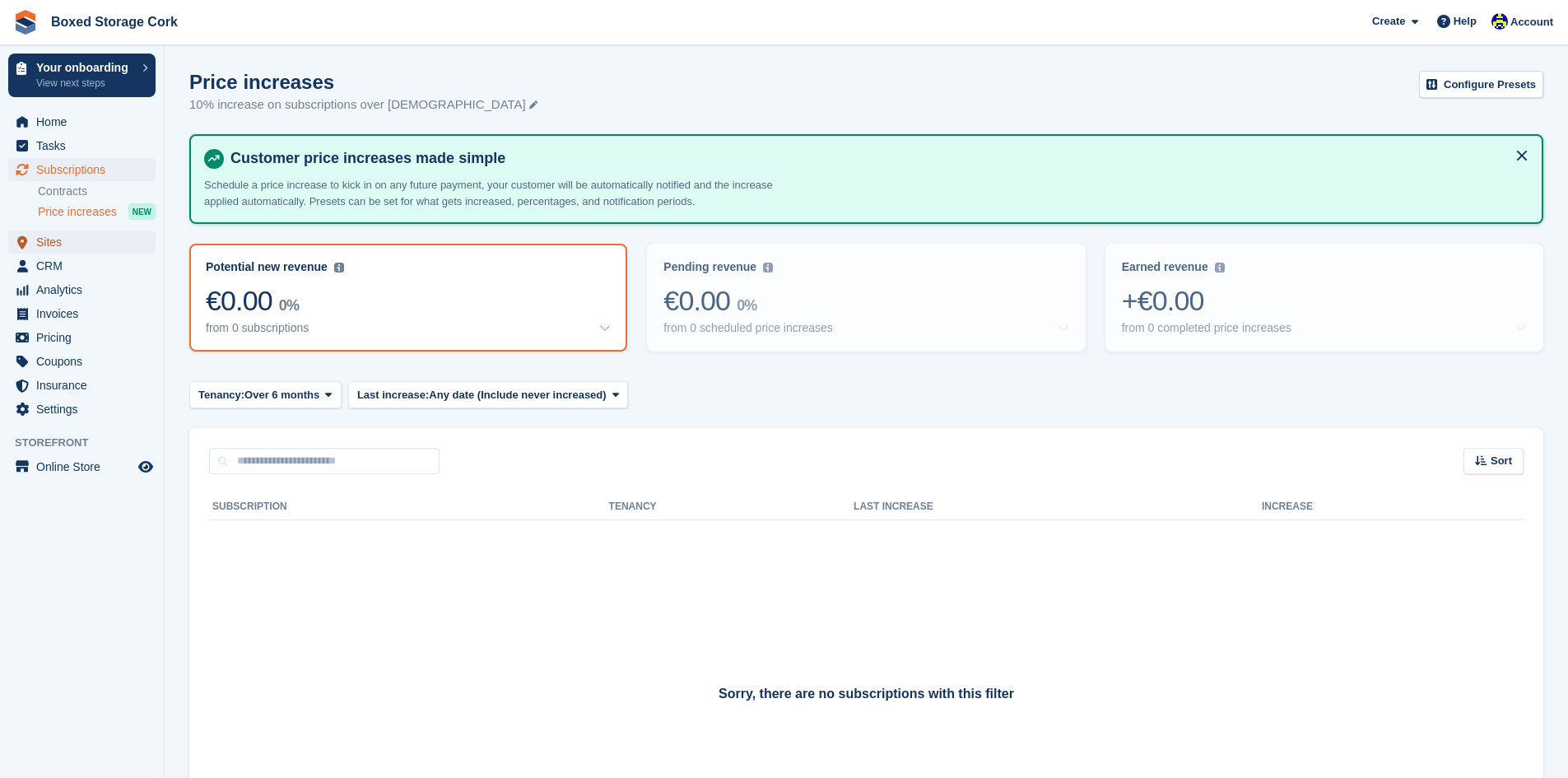
click at [51, 239] on span "Sites" at bounding box center [86, 242] width 99 height 23
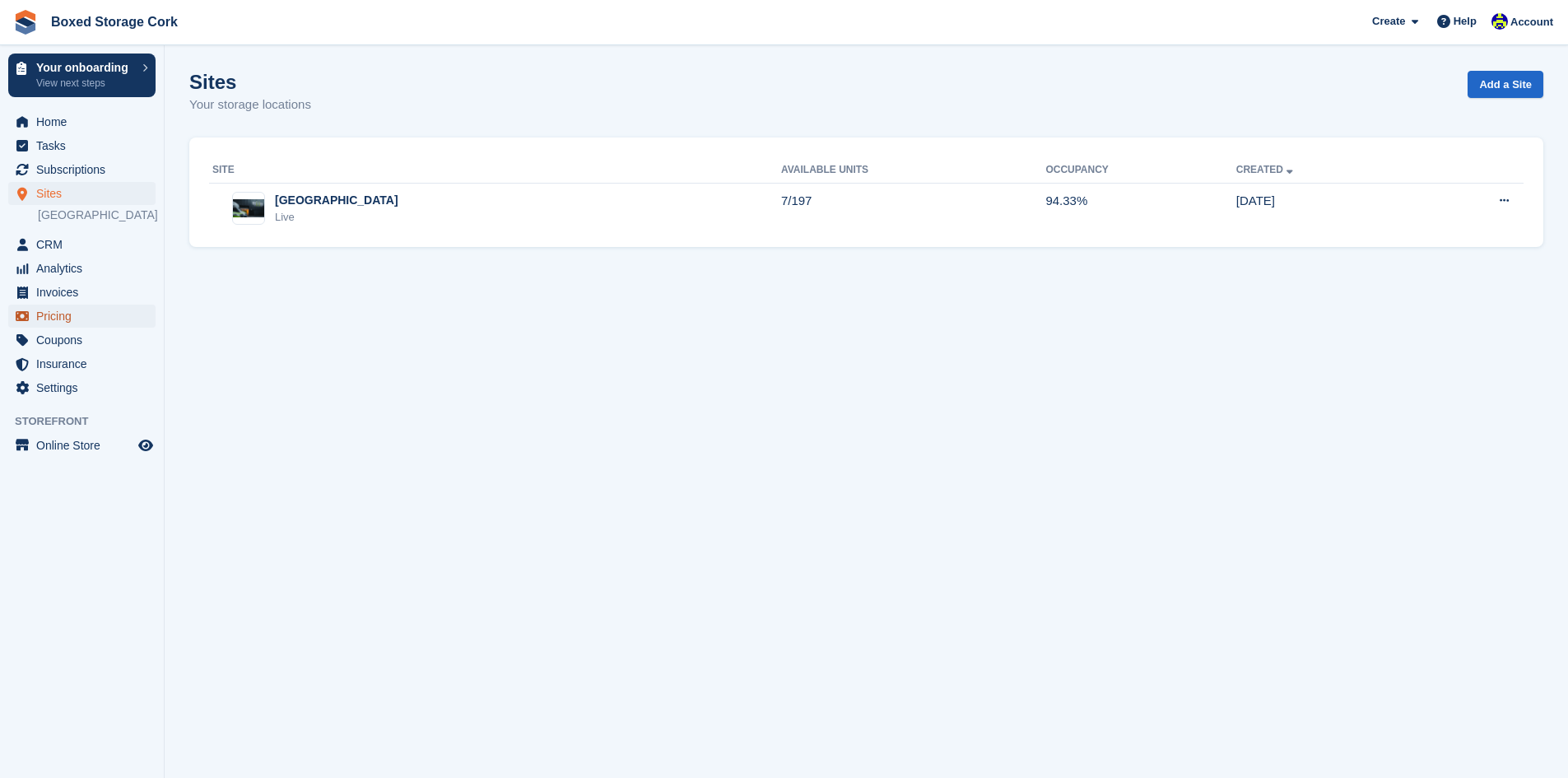
click at [47, 316] on span "Pricing" at bounding box center [86, 316] width 99 height 23
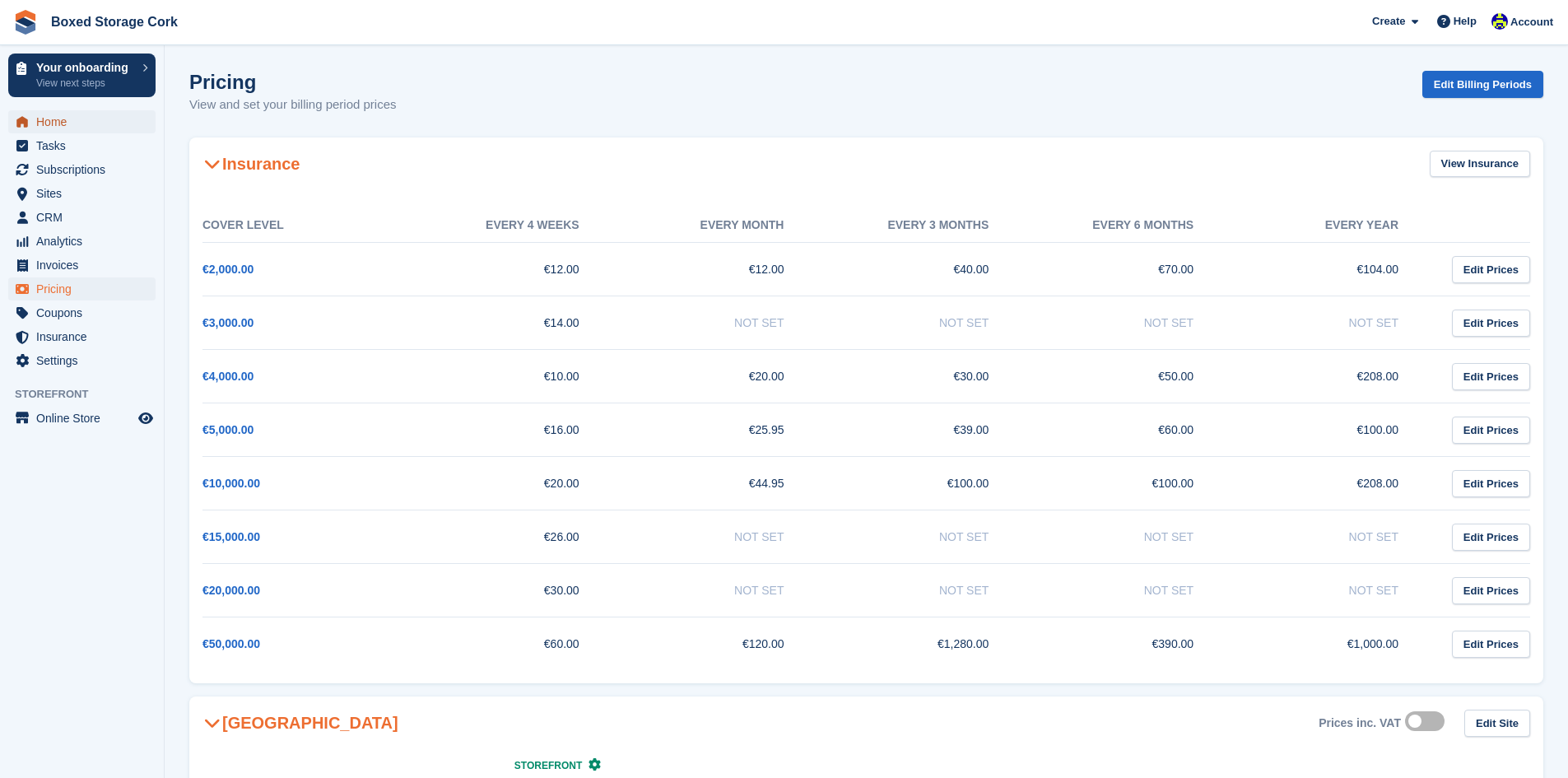
click at [66, 120] on span "Home" at bounding box center [86, 121] width 99 height 23
